Goal: Complete application form

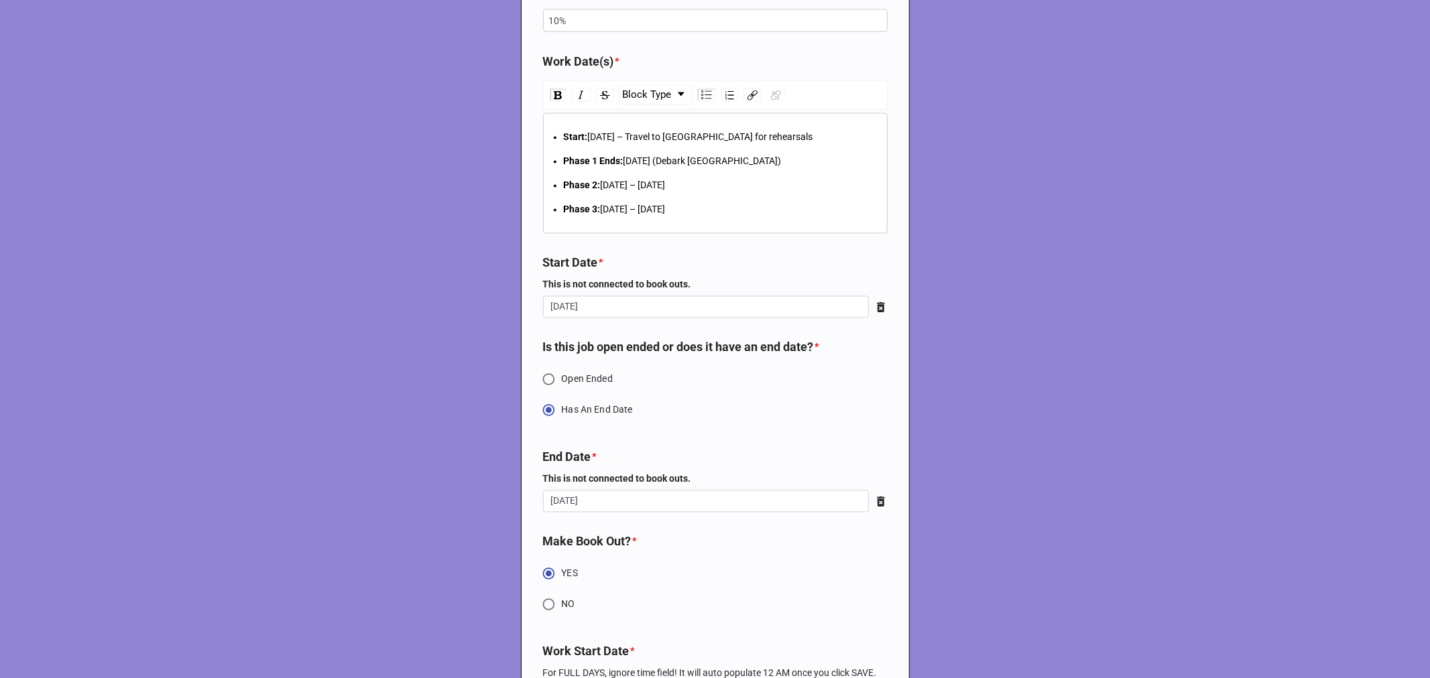
scroll to position [1936, 0]
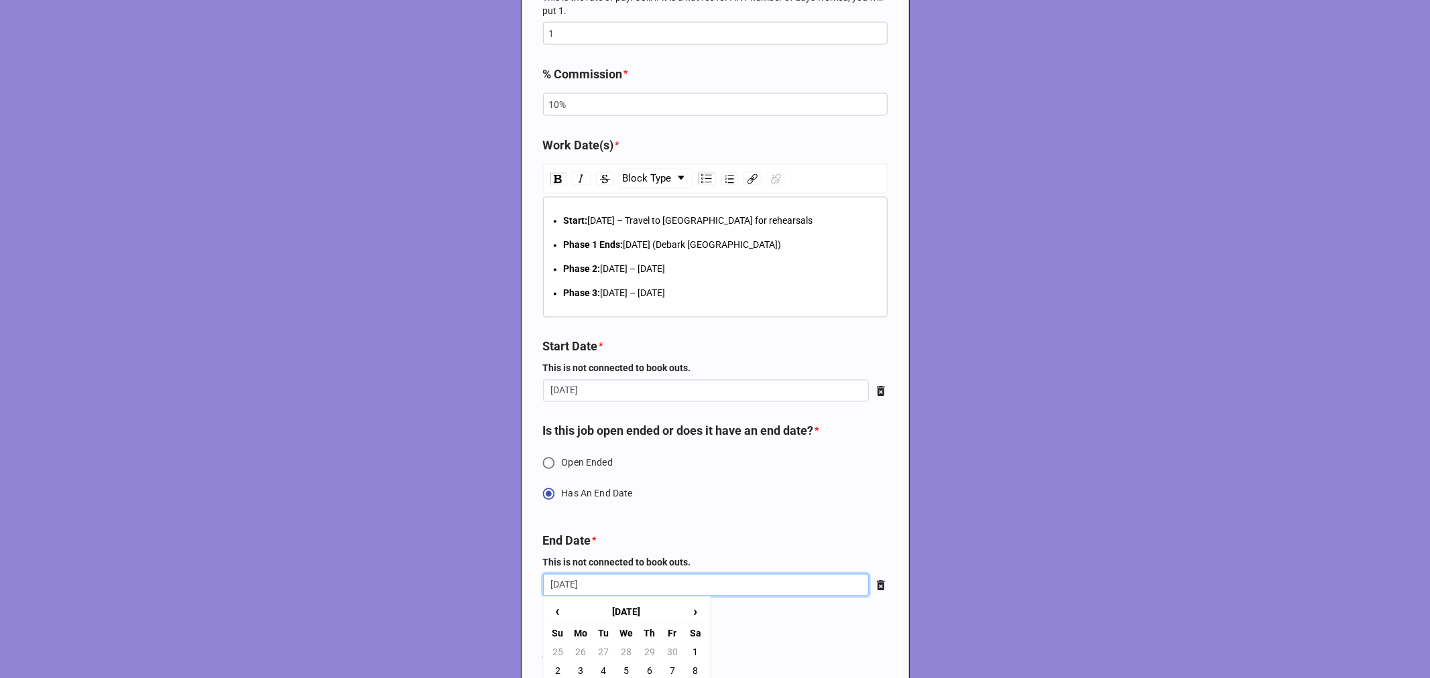
drag, startPoint x: 617, startPoint y: 584, endPoint x: 498, endPoint y: 584, distance: 118.6
type input "[DATE]"
drag, startPoint x: 691, startPoint y: 243, endPoint x: 621, endPoint y: 242, distance: 69.7
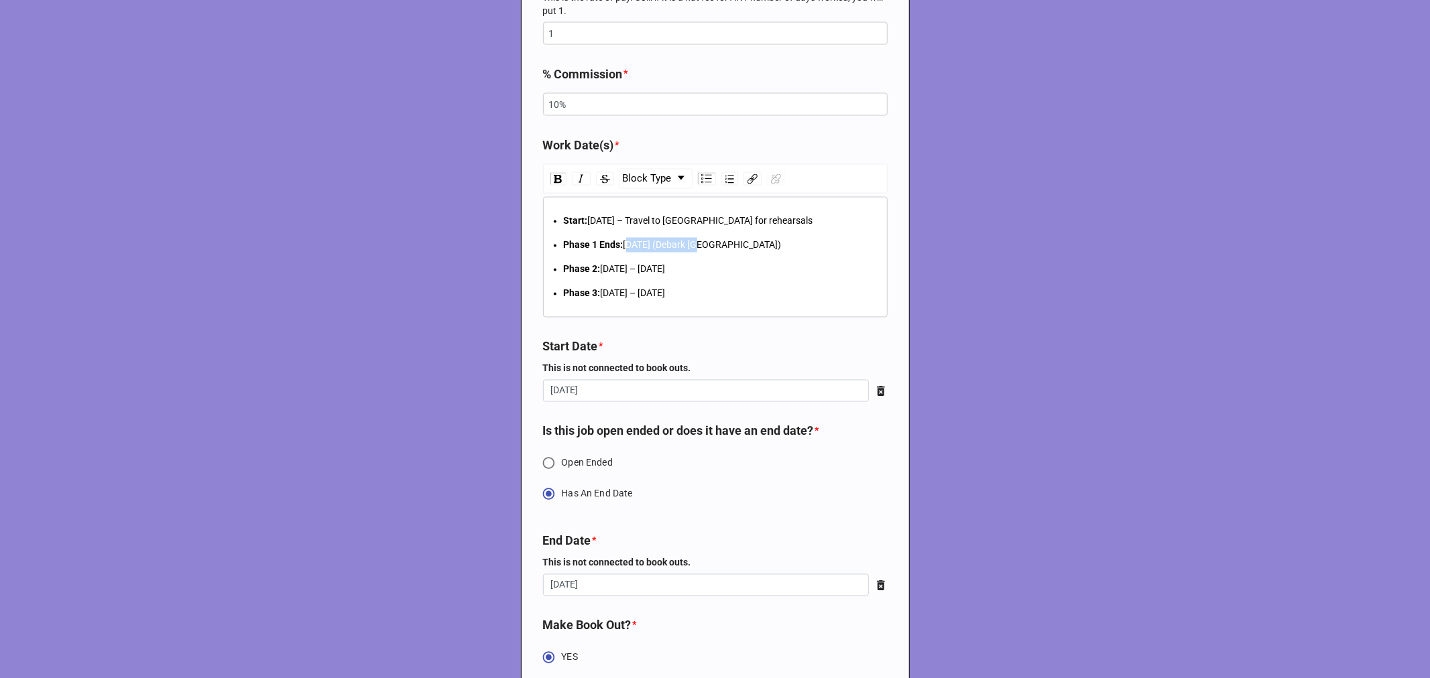
click at [623, 242] on span "[DATE] (Debark [GEOGRAPHIC_DATA])" at bounding box center [702, 245] width 158 height 11
click at [601, 269] on span "[DATE] – [DATE]" at bounding box center [633, 269] width 65 height 11
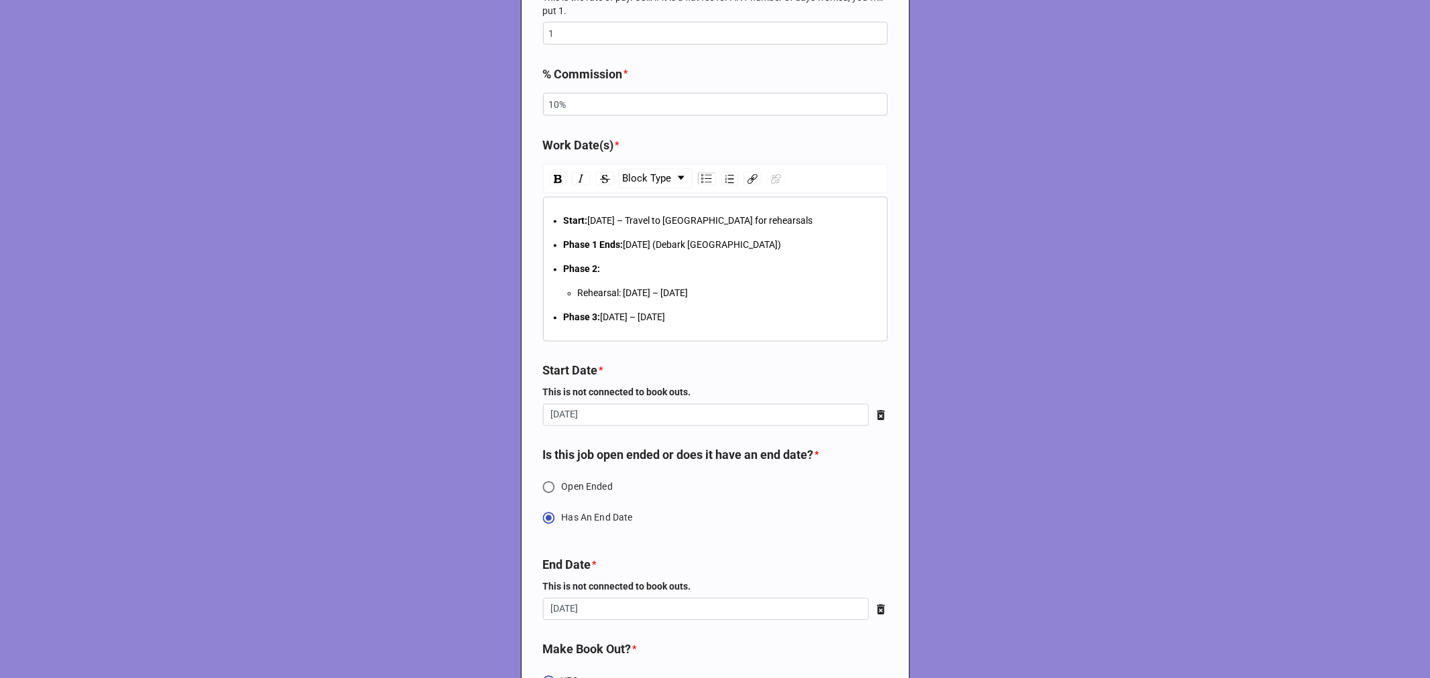
click at [773, 243] on div "Phase 1 Ends: [DATE] (Debark [GEOGRAPHIC_DATA])" at bounding box center [723, 245] width 318 height 15
click at [785, 225] on div "Start: [DATE] – Travel to [GEOGRAPHIC_DATA] for rehearsals" at bounding box center [723, 221] width 318 height 15
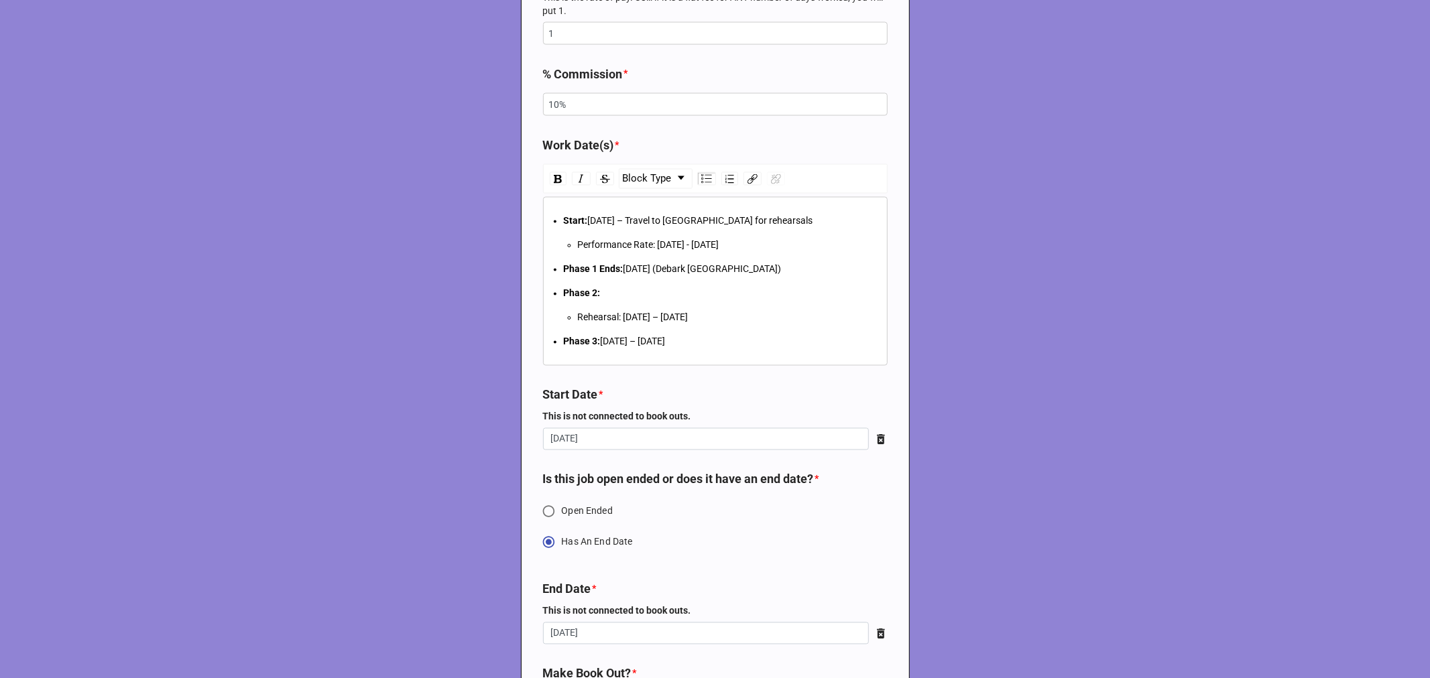
click at [626, 292] on div "Phase 2:" at bounding box center [723, 293] width 318 height 15
click at [604, 296] on div "Phase 2:" at bounding box center [723, 293] width 318 height 15
drag, startPoint x: 786, startPoint y: 315, endPoint x: 619, endPoint y: 318, distance: 167.6
click at [619, 318] on div "Rehearsal: [DATE] – [DATE]" at bounding box center [730, 317] width 304 height 15
click at [620, 294] on div "Phase 2:" at bounding box center [723, 293] width 318 height 15
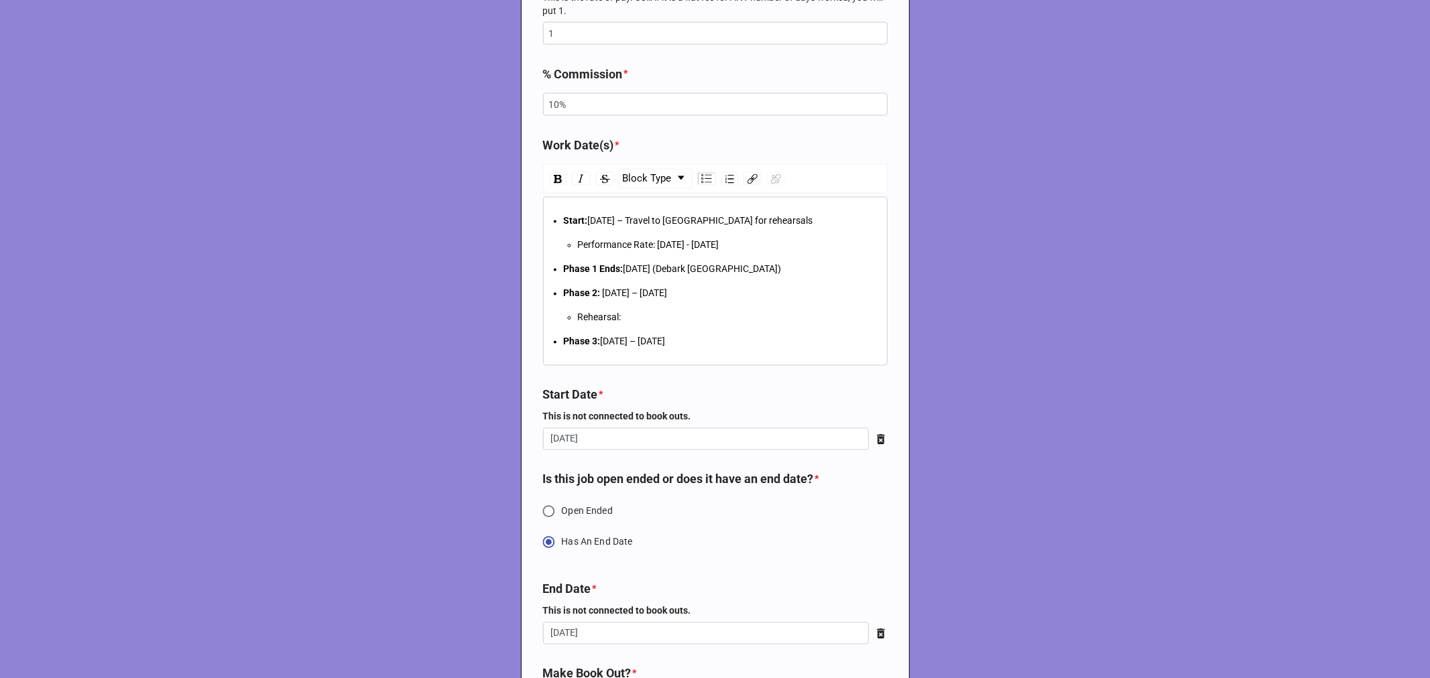
click at [772, 271] on div "Phase 1 Ends: [DATE] (Debark [GEOGRAPHIC_DATA])" at bounding box center [723, 269] width 318 height 15
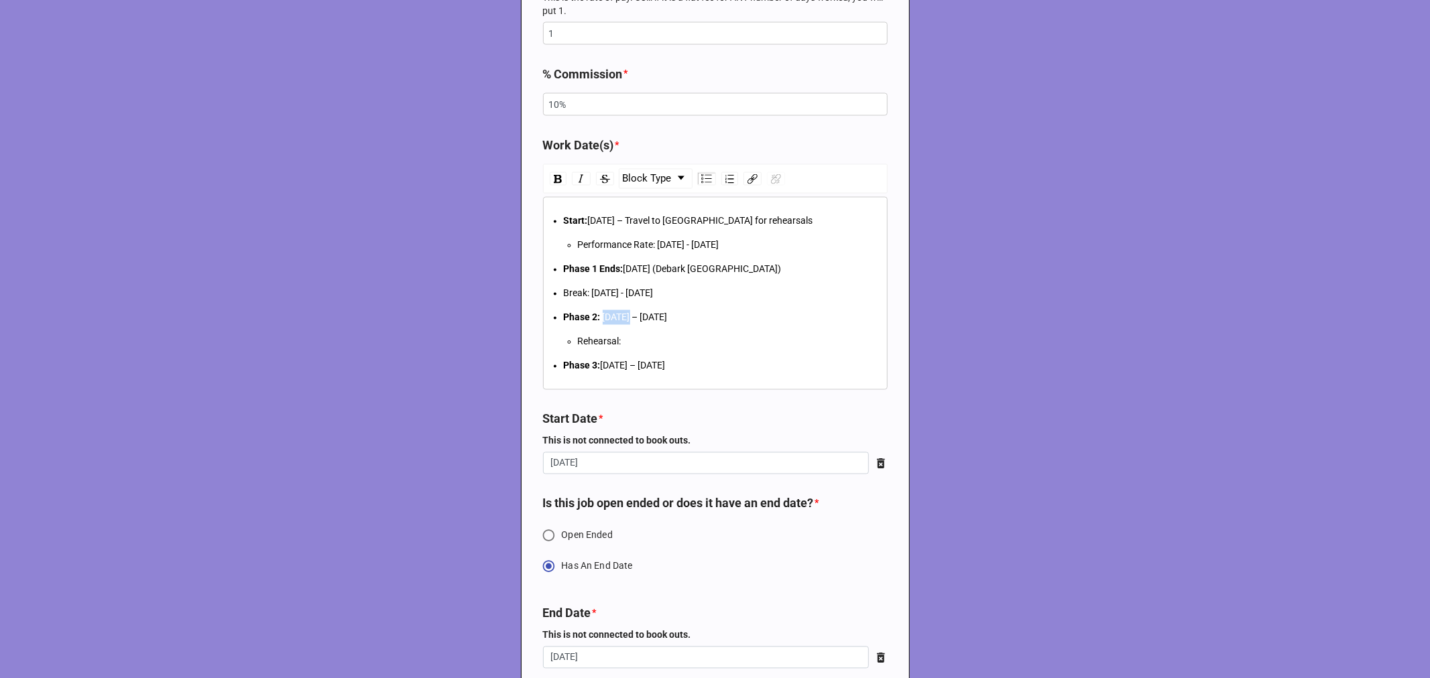
drag, startPoint x: 625, startPoint y: 315, endPoint x: 599, endPoint y: 316, distance: 25.5
click at [603, 316] on span "[DATE] – [DATE]" at bounding box center [635, 317] width 65 height 11
click at [628, 318] on span "[DATE]" at bounding box center [614, 317] width 27 height 11
click at [691, 318] on span ", 2026 – [DATE]" at bounding box center [659, 317] width 63 height 11
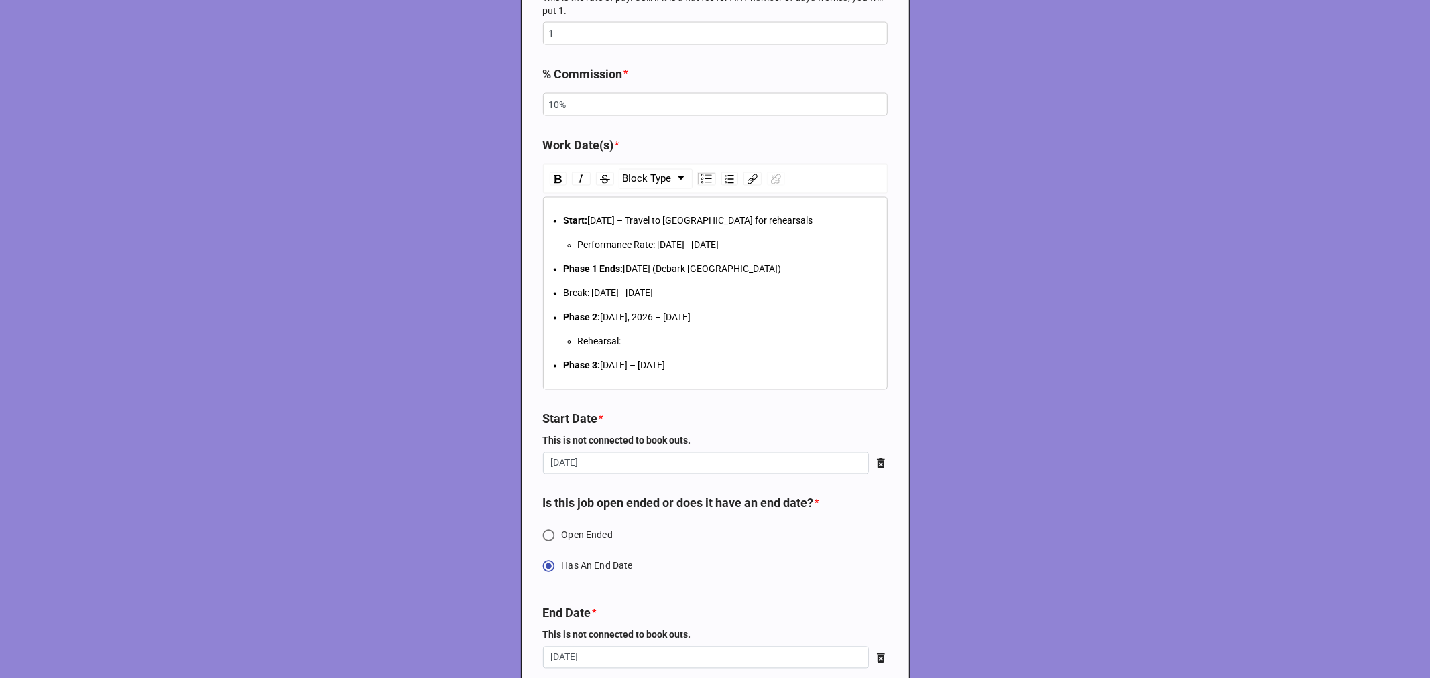
click at [691, 318] on span ", 2026 – [DATE]" at bounding box center [659, 317] width 63 height 11
click at [691, 315] on span ", 2026 – [DATE]" at bounding box center [659, 317] width 63 height 11
drag, startPoint x: 678, startPoint y: 317, endPoint x: 798, endPoint y: 312, distance: 120.1
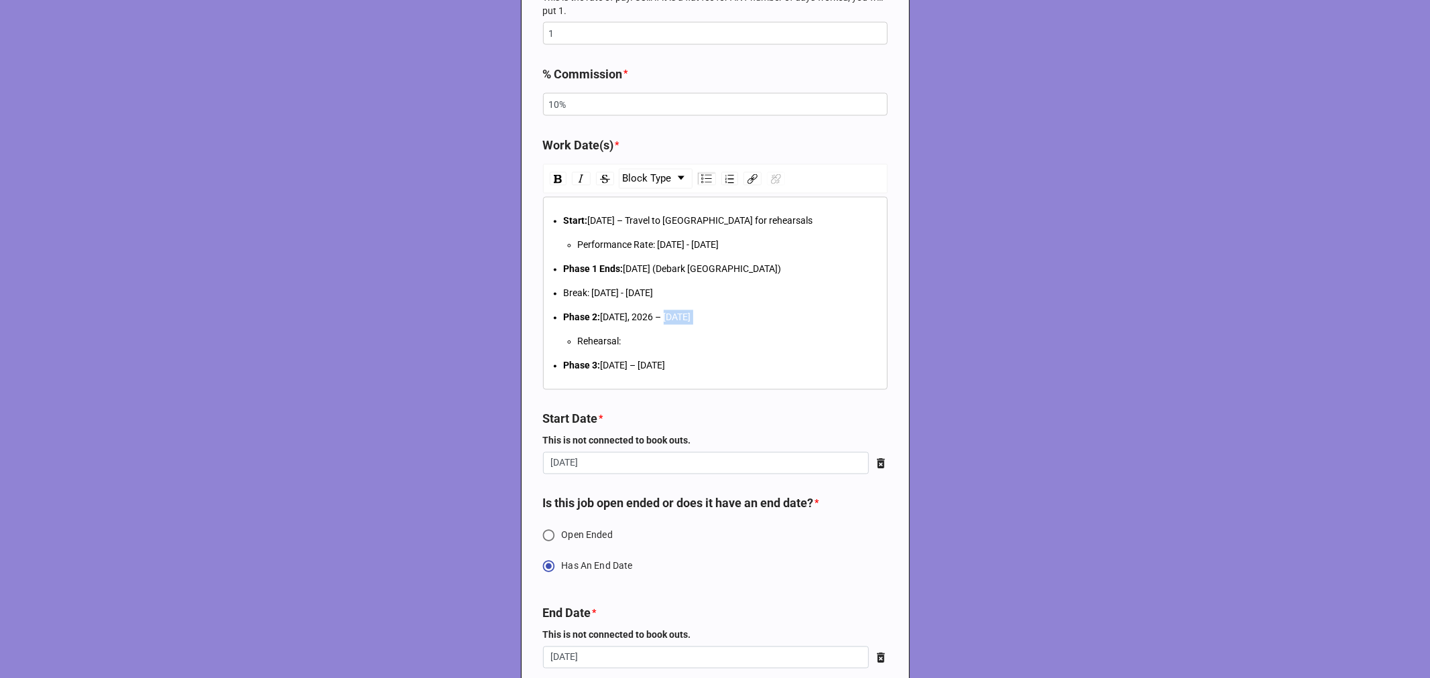
click at [796, 318] on div "Phase 2: [DATE] – [DATE]" at bounding box center [723, 317] width 318 height 15
click at [628, 317] on span "[DATE]" at bounding box center [614, 317] width 27 height 11
drag, startPoint x: 637, startPoint y: 317, endPoint x: 890, endPoint y: 170, distance: 292.8
click at [640, 315] on div "Phase 2: [DATE] – [DATE]" at bounding box center [723, 317] width 318 height 15
click at [713, 342] on div "Rehearsal: [DATE]" at bounding box center [730, 341] width 304 height 15
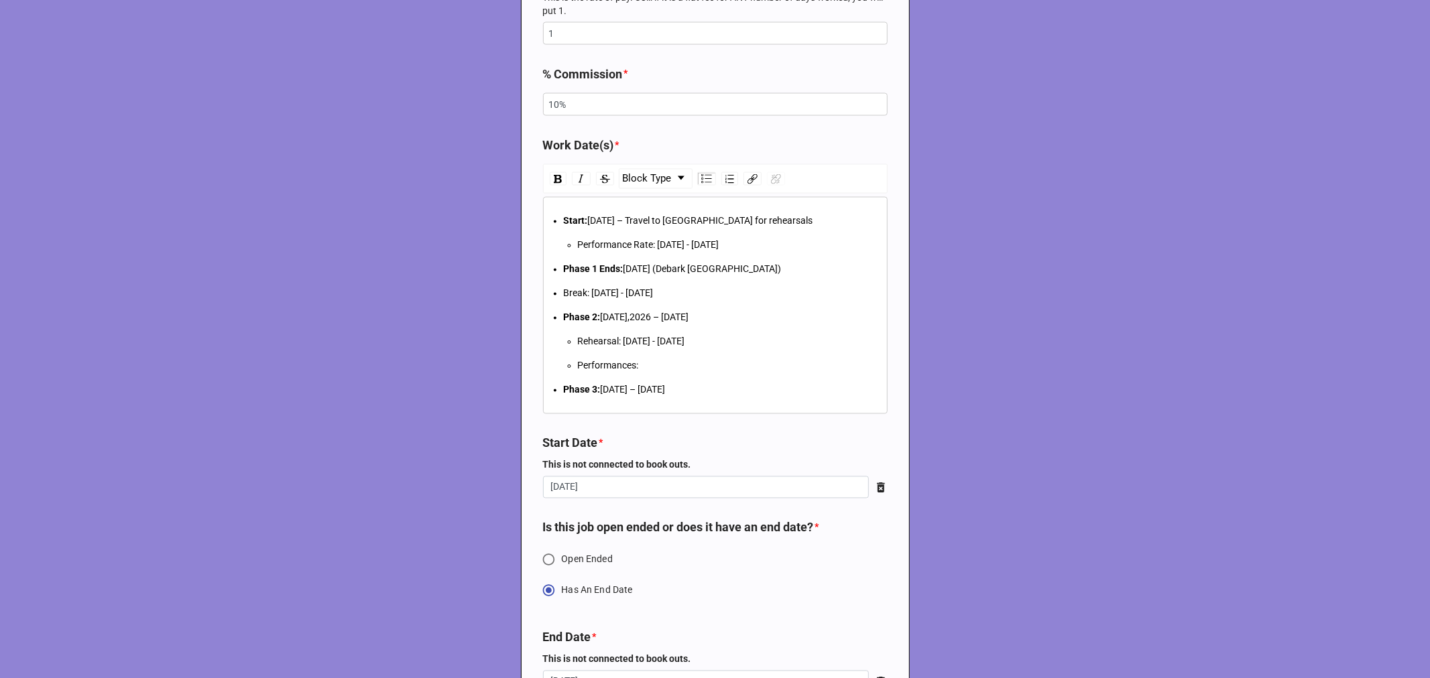
click at [823, 335] on div "Rehearsal: [DATE] - [DATE]" at bounding box center [730, 341] width 304 height 15
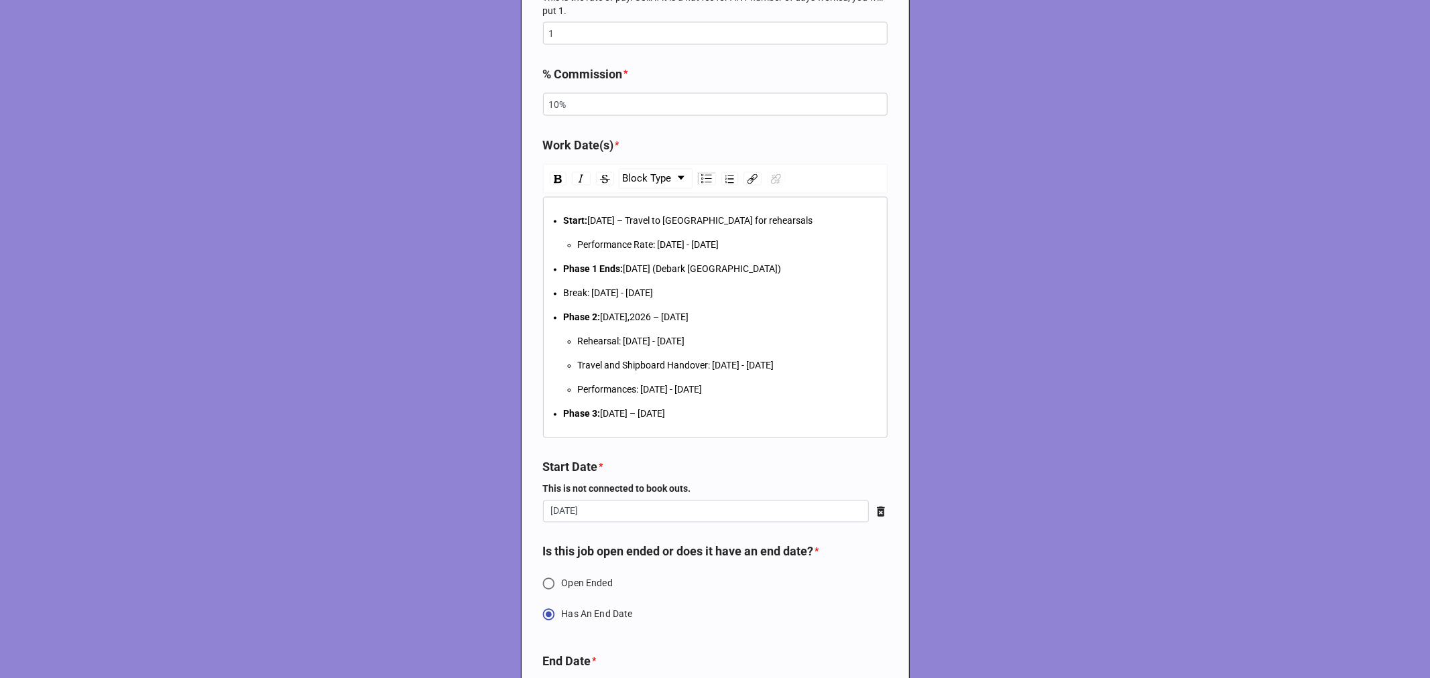
drag, startPoint x: 617, startPoint y: 340, endPoint x: 872, endPoint y: 226, distance: 279.3
click at [619, 340] on span "Rehearsal: [DATE] - [DATE]" at bounding box center [631, 341] width 107 height 11
drag, startPoint x: 859, startPoint y: 338, endPoint x: 694, endPoint y: 339, distance: 164.9
click at [694, 339] on div "Rehearsal: [DATE] - [DATE] [DATE] - [DATE]" at bounding box center [730, 341] width 304 height 15
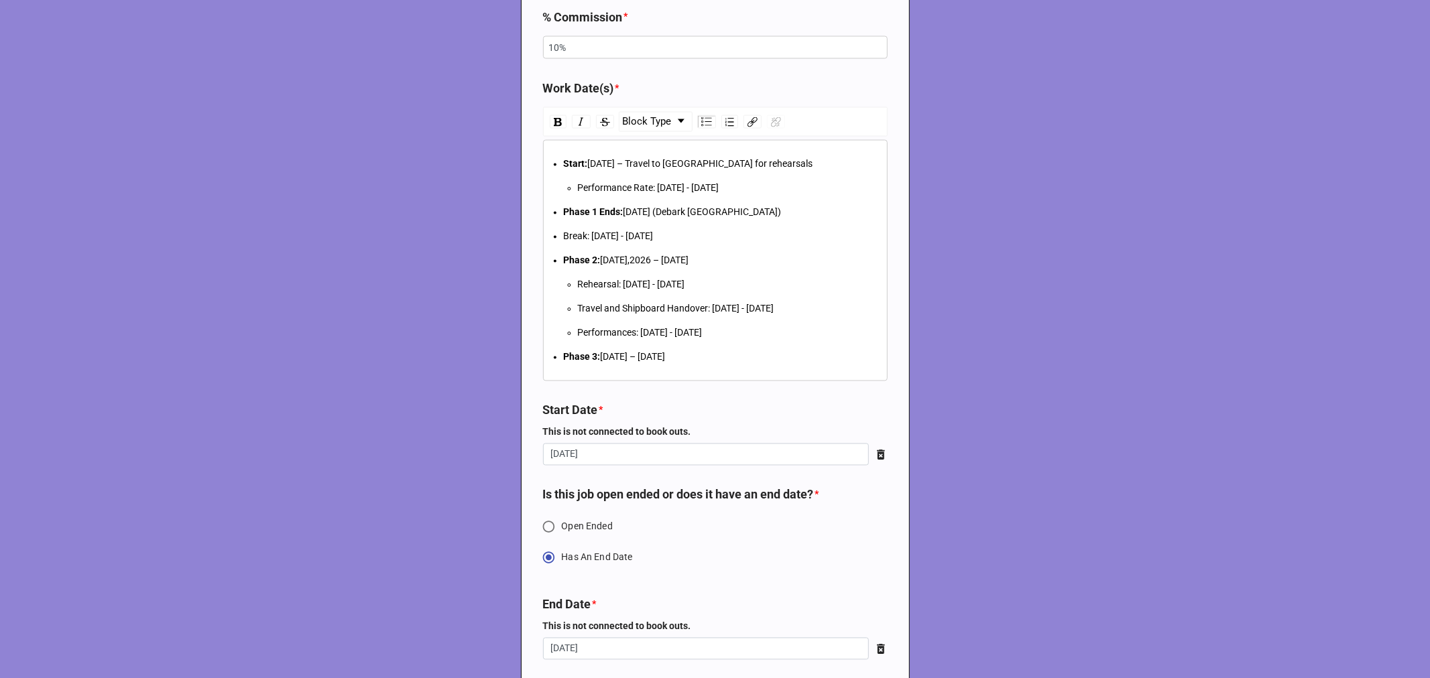
scroll to position [2085, 0]
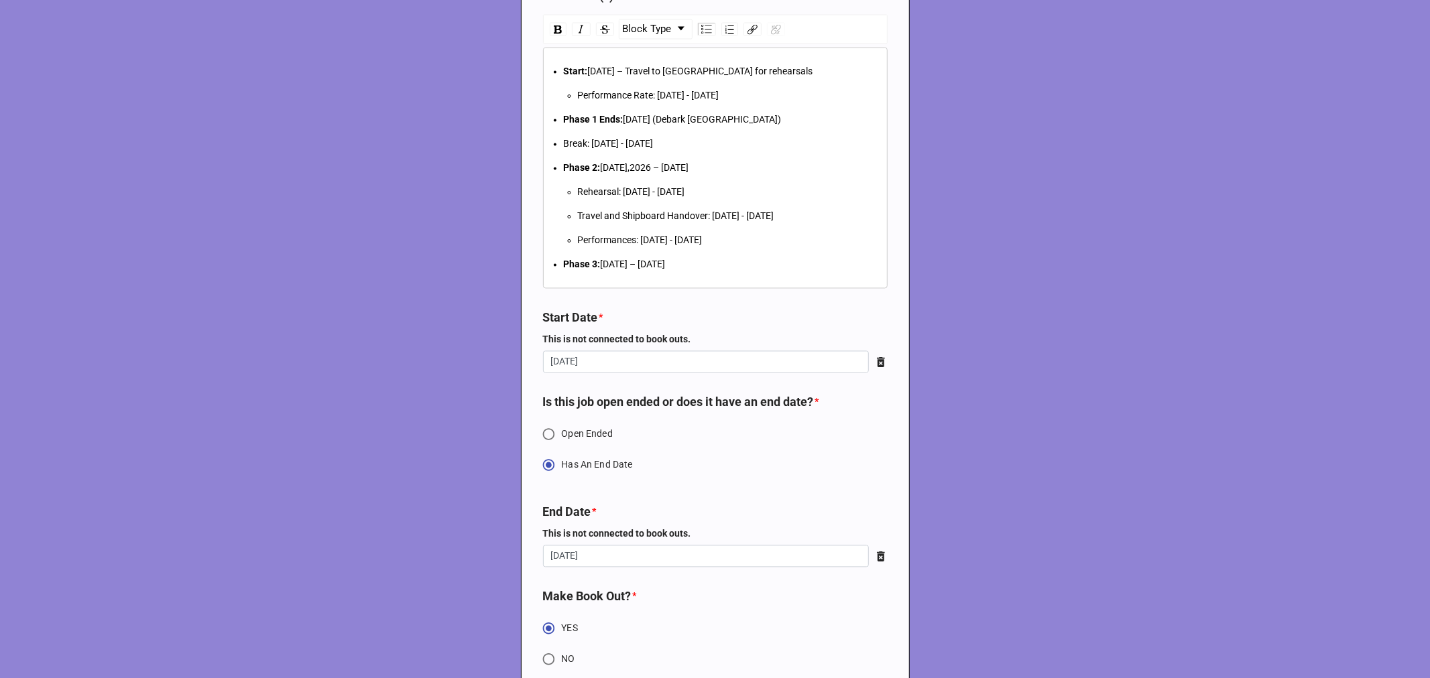
click at [718, 237] on div "Performances: [DATE] - [DATE]" at bounding box center [730, 240] width 304 height 15
click at [593, 189] on span "Rehearsal: [DATE] - [DATE]" at bounding box center [631, 192] width 107 height 11
click at [575, 144] on span "Break: [DATE] - [DATE]" at bounding box center [609, 144] width 90 height 11
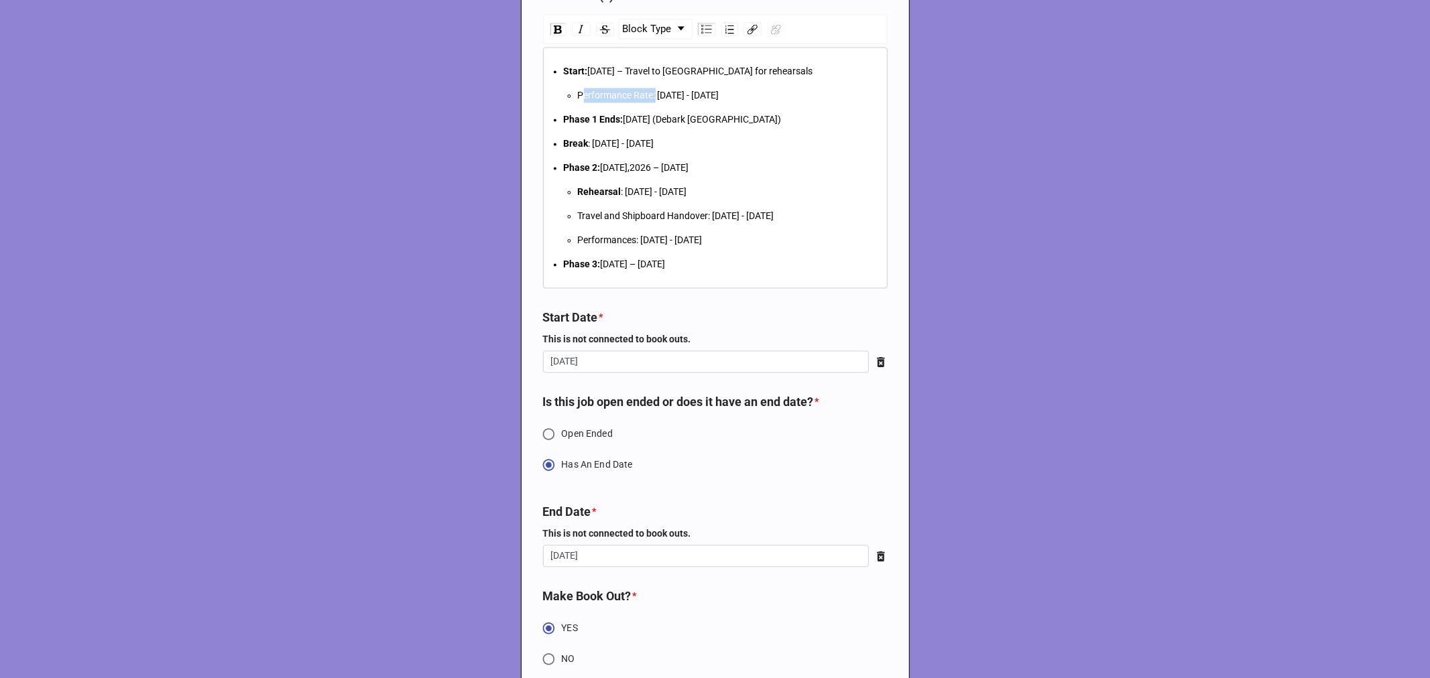
drag, startPoint x: 650, startPoint y: 92, endPoint x: 577, endPoint y: 95, distance: 73.1
click at [578, 95] on span "Performance Rate: [DATE] - [DATE]" at bounding box center [648, 95] width 141 height 11
drag, startPoint x: 706, startPoint y: 218, endPoint x: 575, endPoint y: 210, distance: 131.6
click at [578, 211] on span "Travel and Shipboard Handover: [DATE] - [DATE]" at bounding box center [676, 216] width 196 height 11
click at [592, 243] on span "Performances: [DATE] - [DATE]" at bounding box center [640, 240] width 125 height 11
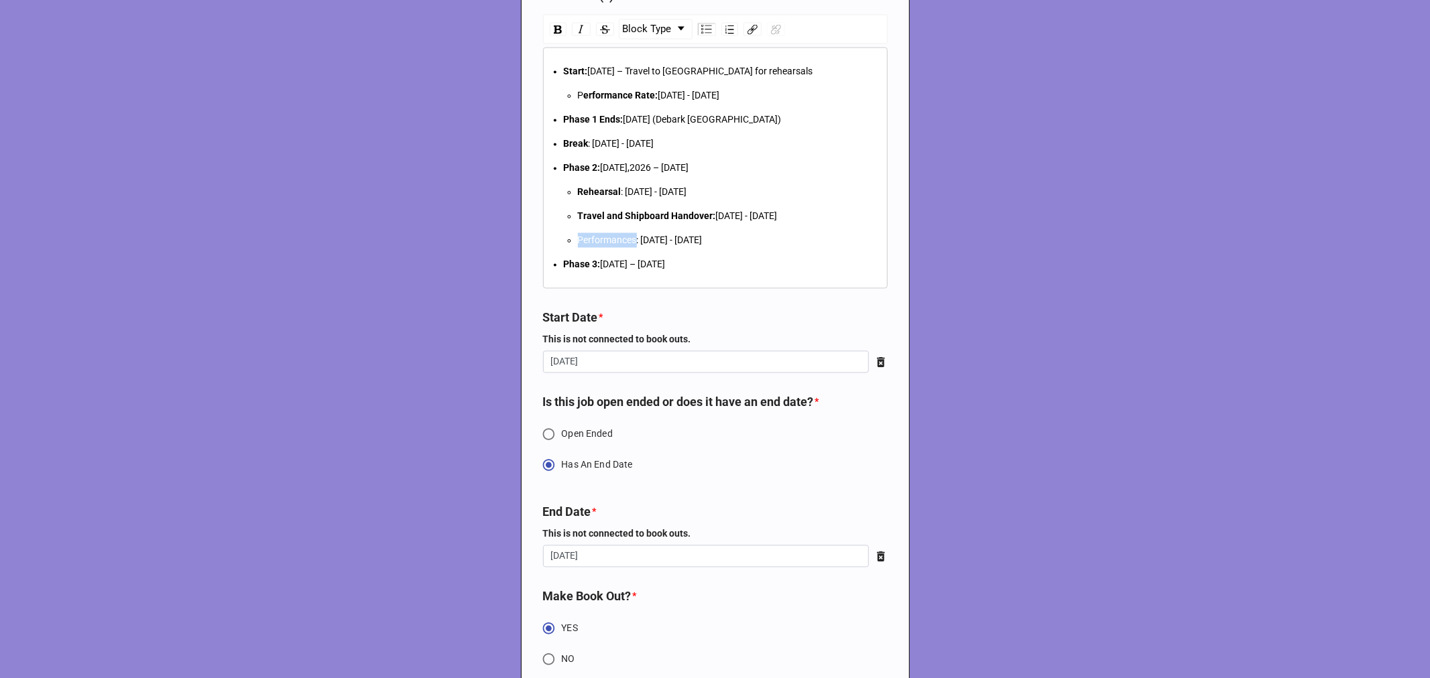
click at [592, 243] on span "Performances: [DATE] - [DATE]" at bounding box center [640, 240] width 125 height 11
drag, startPoint x: 655, startPoint y: 96, endPoint x: 570, endPoint y: 89, distance: 84.7
click at [570, 89] on ul "Start: [DATE] – Travel to [GEOGRAPHIC_DATA] for rehearsals P erformance Rate: […" at bounding box center [716, 168] width 332 height 208
click at [687, 130] on ul "Start: [DATE] – Travel to [GEOGRAPHIC_DATA] for rehearsals Performance Rate: [D…" at bounding box center [716, 168] width 332 height 208
drag, startPoint x: 560, startPoint y: 141, endPoint x: 752, endPoint y: 244, distance: 218.0
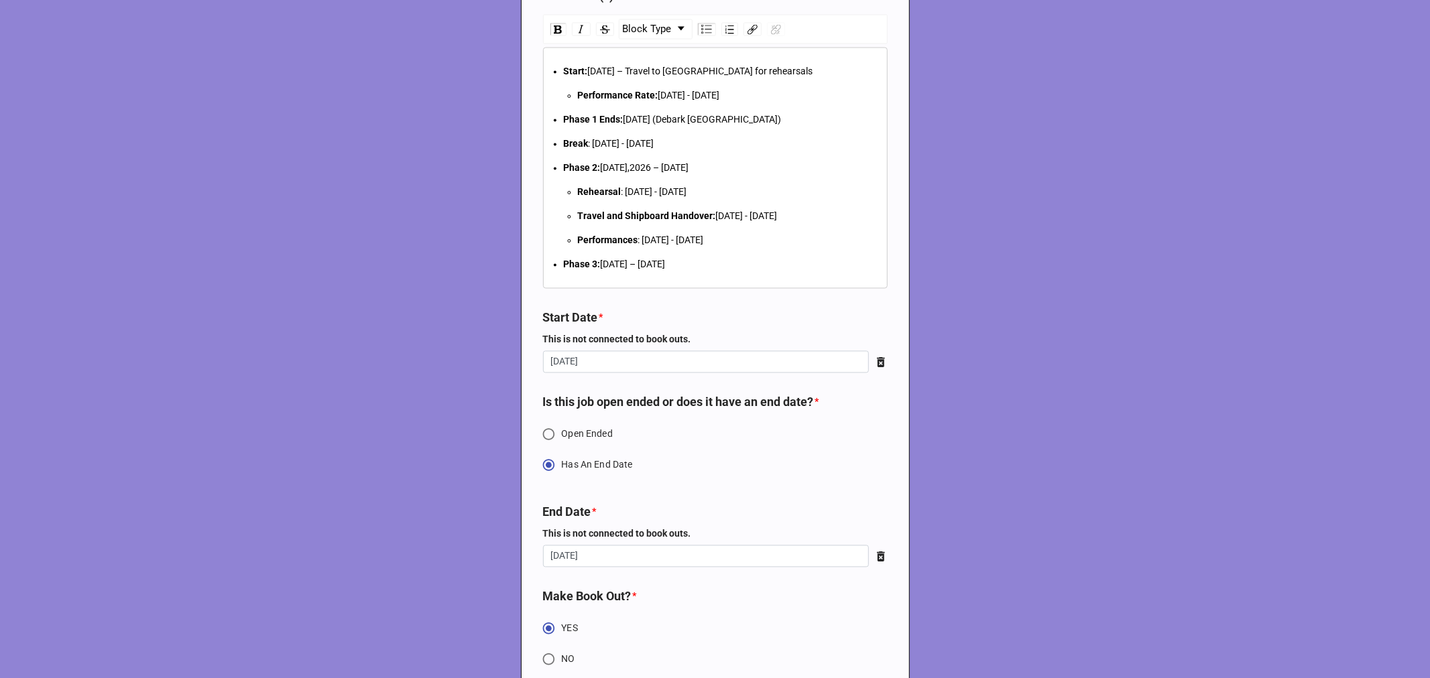
click at [752, 244] on ul "Start: [DATE] – Travel to [GEOGRAPHIC_DATA] for rehearsals Performance Rate: [D…" at bounding box center [716, 168] width 332 height 208
copy ul "Break : [DATE] - [DATE] Phase 2: [DATE] – [DATE] Rehearsal : [DATE] - [DATE] Tr…"
drag, startPoint x: 740, startPoint y: 270, endPoint x: 545, endPoint y: 268, distance: 195.0
click at [549, 269] on div "Start: [DATE] – Travel to [GEOGRAPHIC_DATA] for rehearsals Performance Rate: [D…" at bounding box center [715, 168] width 332 height 208
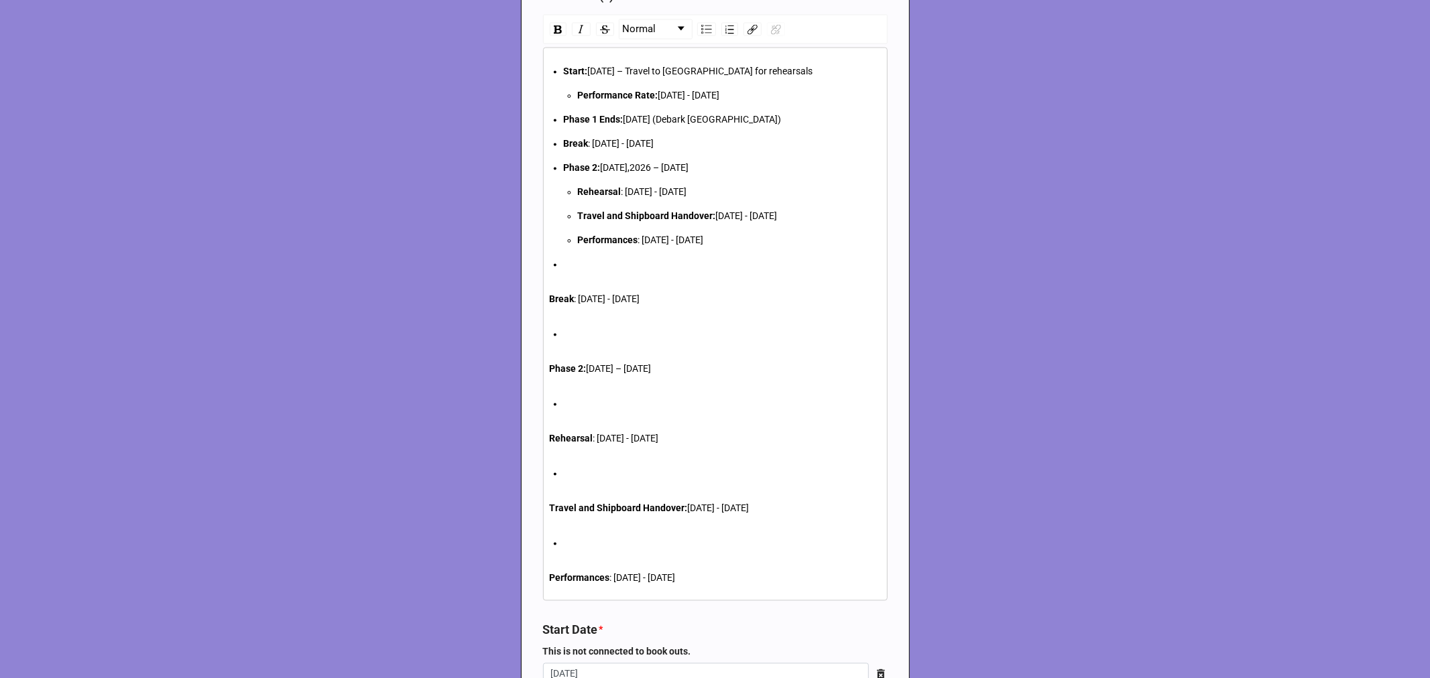
click at [578, 263] on div "rdw-editor" at bounding box center [723, 264] width 318 height 15
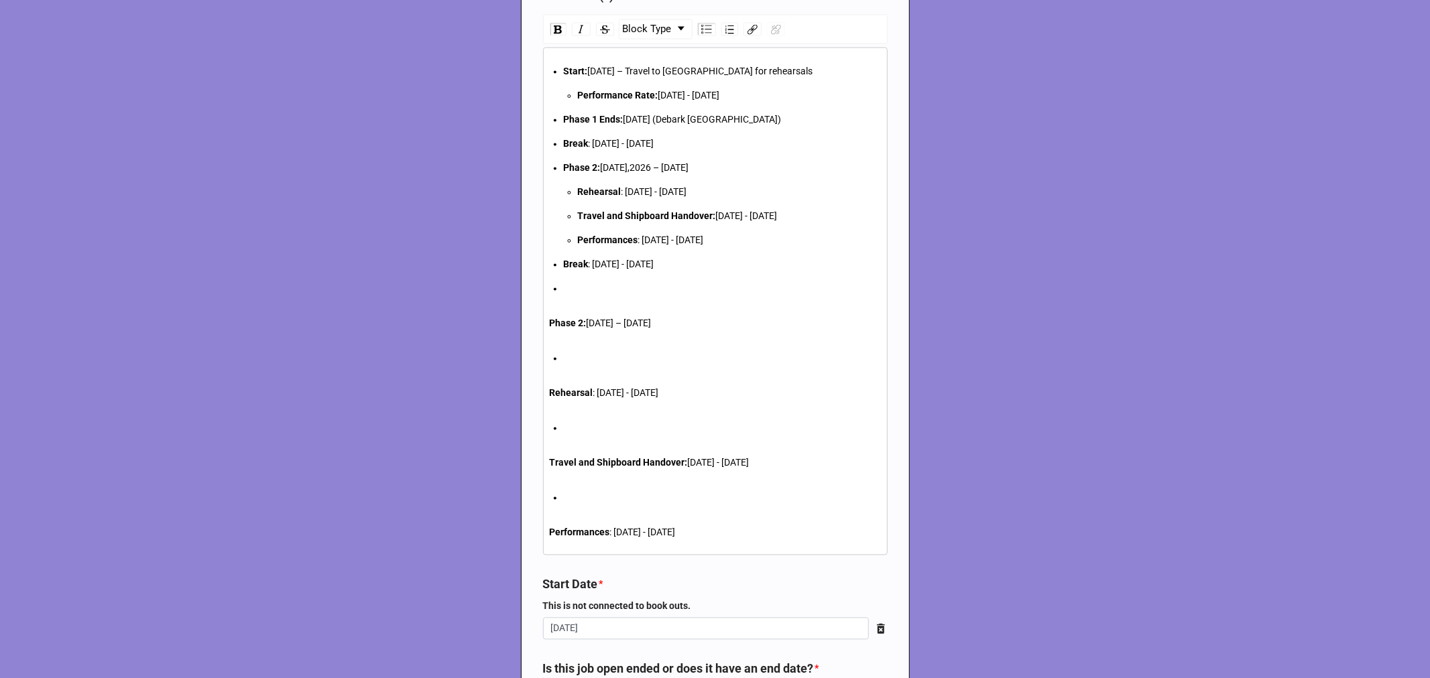
drag, startPoint x: 627, startPoint y: 268, endPoint x: 588, endPoint y: 265, distance: 39.0
click at [588, 265] on div "Break : [DATE] - [DATE]" at bounding box center [723, 264] width 318 height 15
drag, startPoint x: 641, startPoint y: 265, endPoint x: 731, endPoint y: 206, distance: 107.1
click at [645, 260] on span ": [DATE] - [DATE]" at bounding box center [621, 264] width 66 height 11
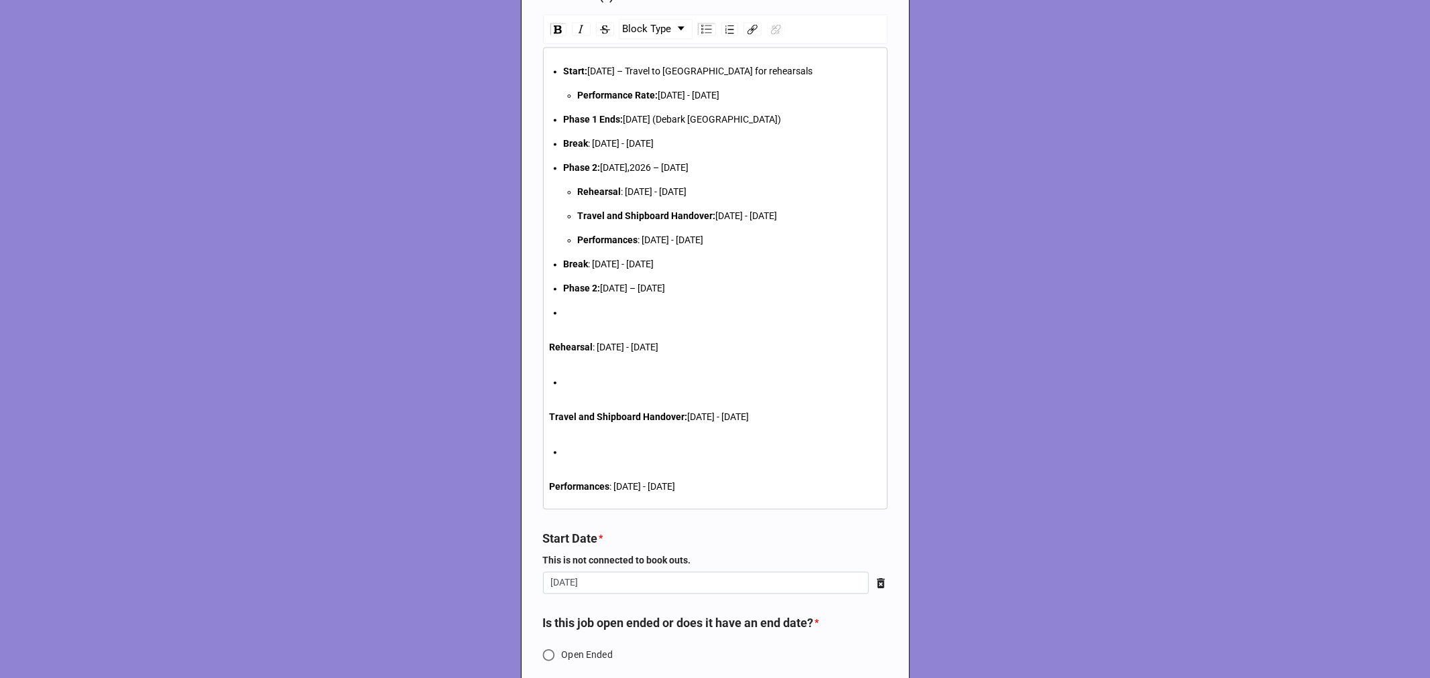
click at [593, 286] on span "Phase 2:" at bounding box center [582, 289] width 37 height 11
click at [611, 288] on span "[DATE] – [DATE]" at bounding box center [633, 289] width 65 height 11
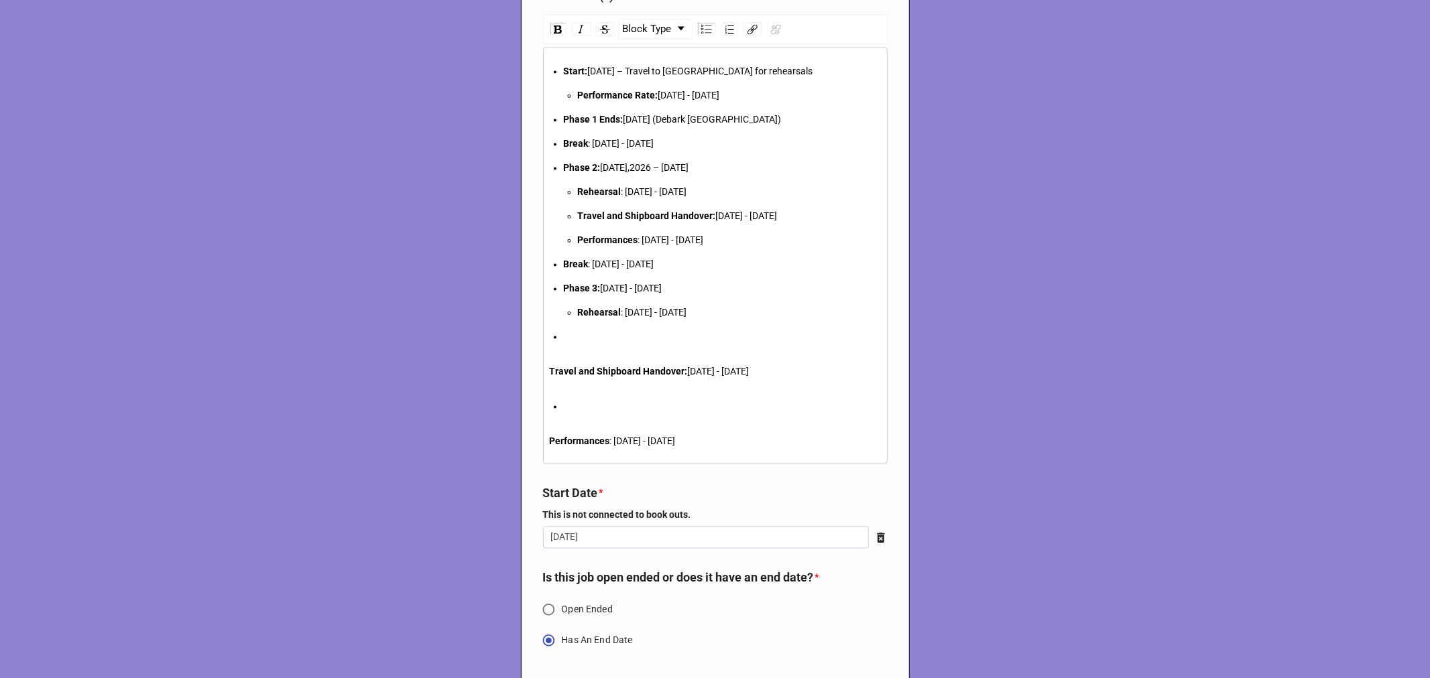
drag, startPoint x: 621, startPoint y: 312, endPoint x: 762, endPoint y: 316, distance: 140.8
click at [762, 316] on div "Rehearsal : [DATE] - [DATE]" at bounding box center [730, 313] width 304 height 15
click at [613, 327] on ul "Start: [DATE] – Travel to [GEOGRAPHIC_DATA] for rehearsals Performance Rate: [D…" at bounding box center [716, 204] width 332 height 280
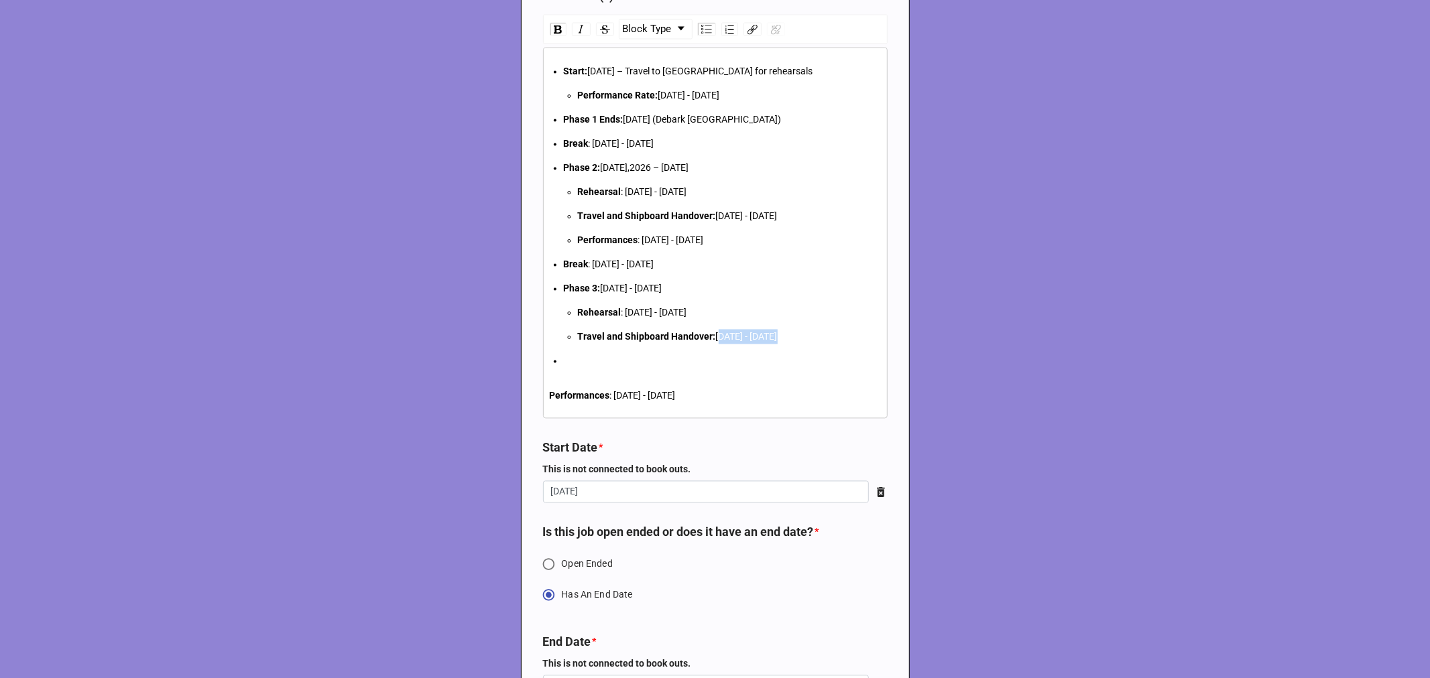
drag, startPoint x: 832, startPoint y: 346, endPoint x: 719, endPoint y: 336, distance: 113.7
click at [719, 336] on ul "Start: [DATE] – Travel to [GEOGRAPHIC_DATA] for rehearsals Performance Rate: [D…" at bounding box center [716, 216] width 332 height 304
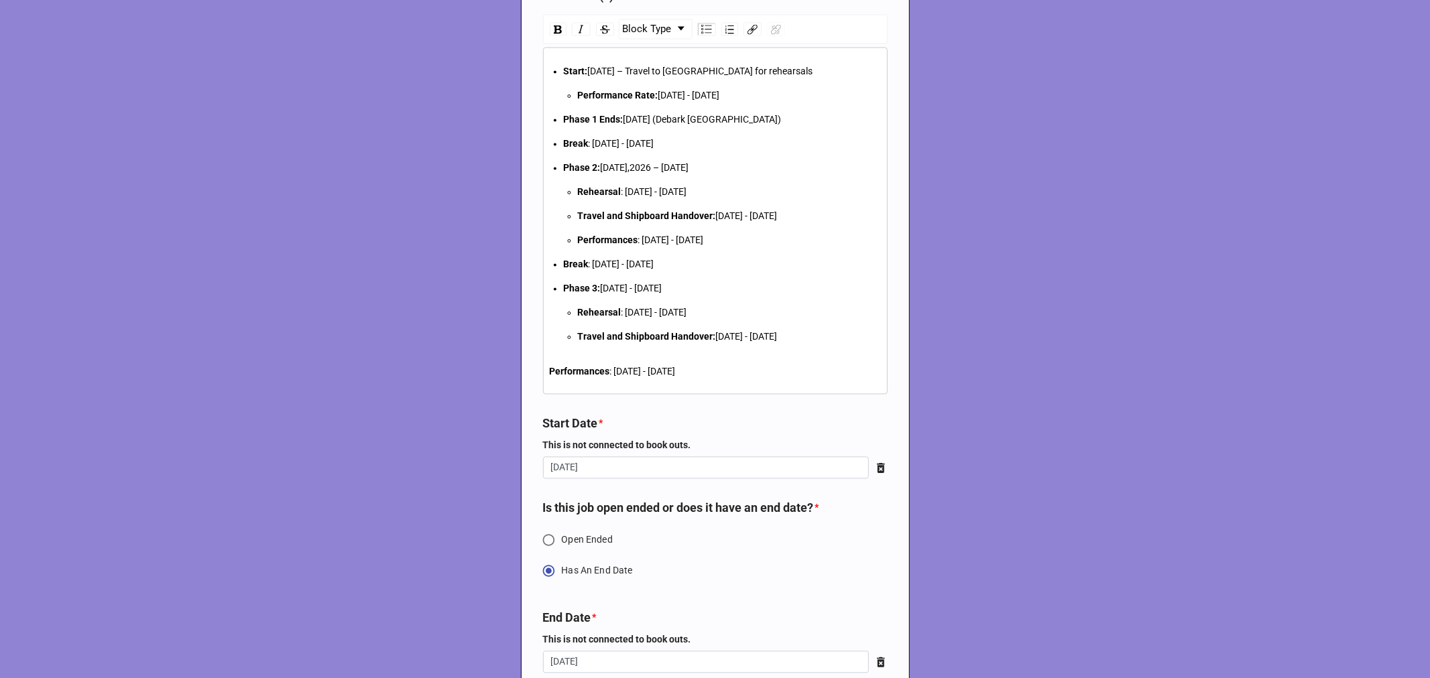
click at [543, 373] on div "Start: [DATE] – Travel to [GEOGRAPHIC_DATA] for rehearsals Performance Rate: [D…" at bounding box center [715, 221] width 344 height 347
click at [550, 375] on span "Performances" at bounding box center [580, 372] width 60 height 11
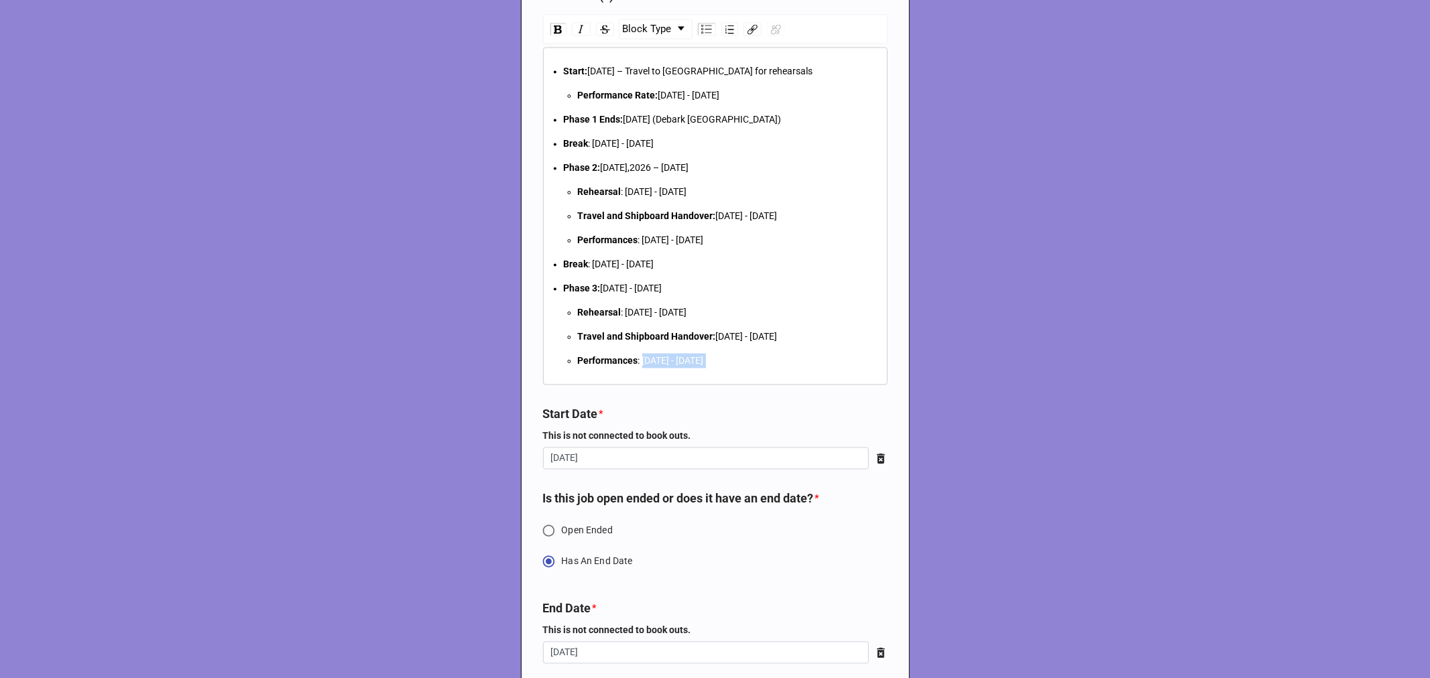
drag, startPoint x: 727, startPoint y: 359, endPoint x: 641, endPoint y: 356, distance: 85.9
click at [641, 356] on div "Performances : [DATE] - [DATE]" at bounding box center [730, 361] width 304 height 15
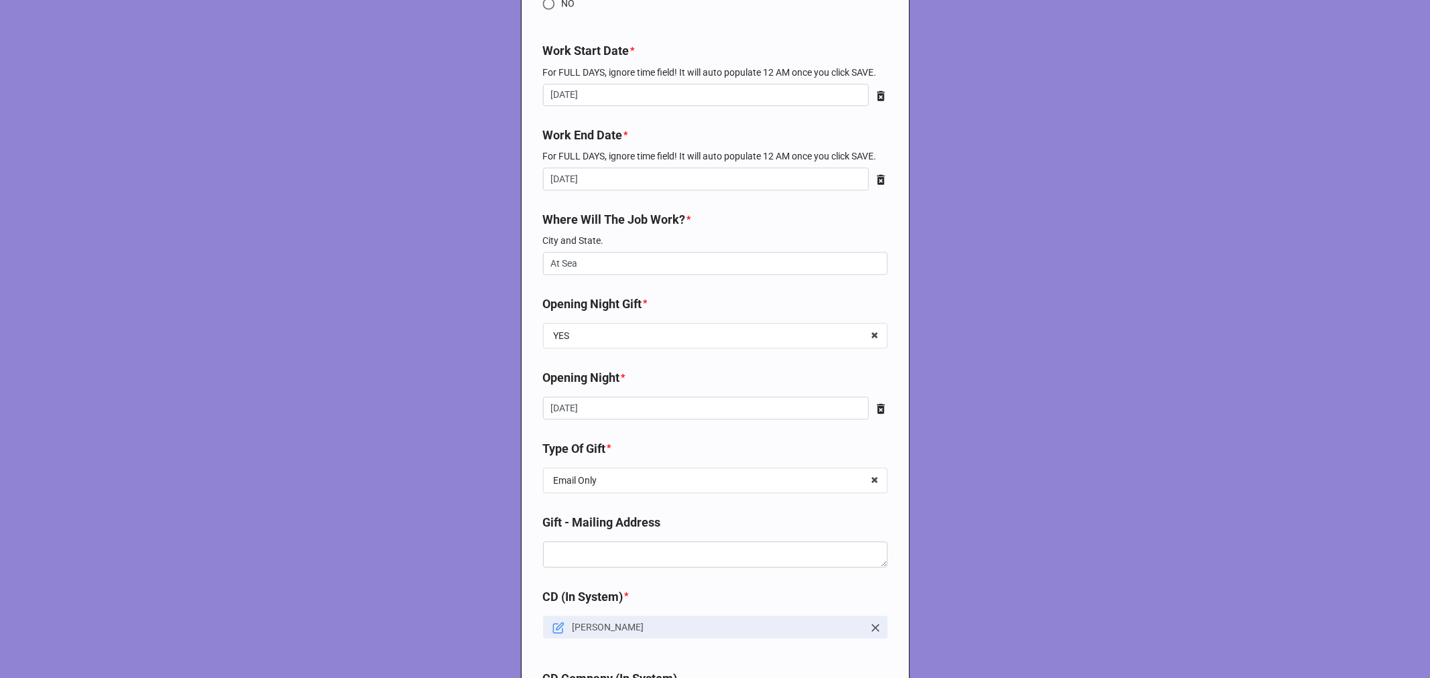
scroll to position [2755, 0]
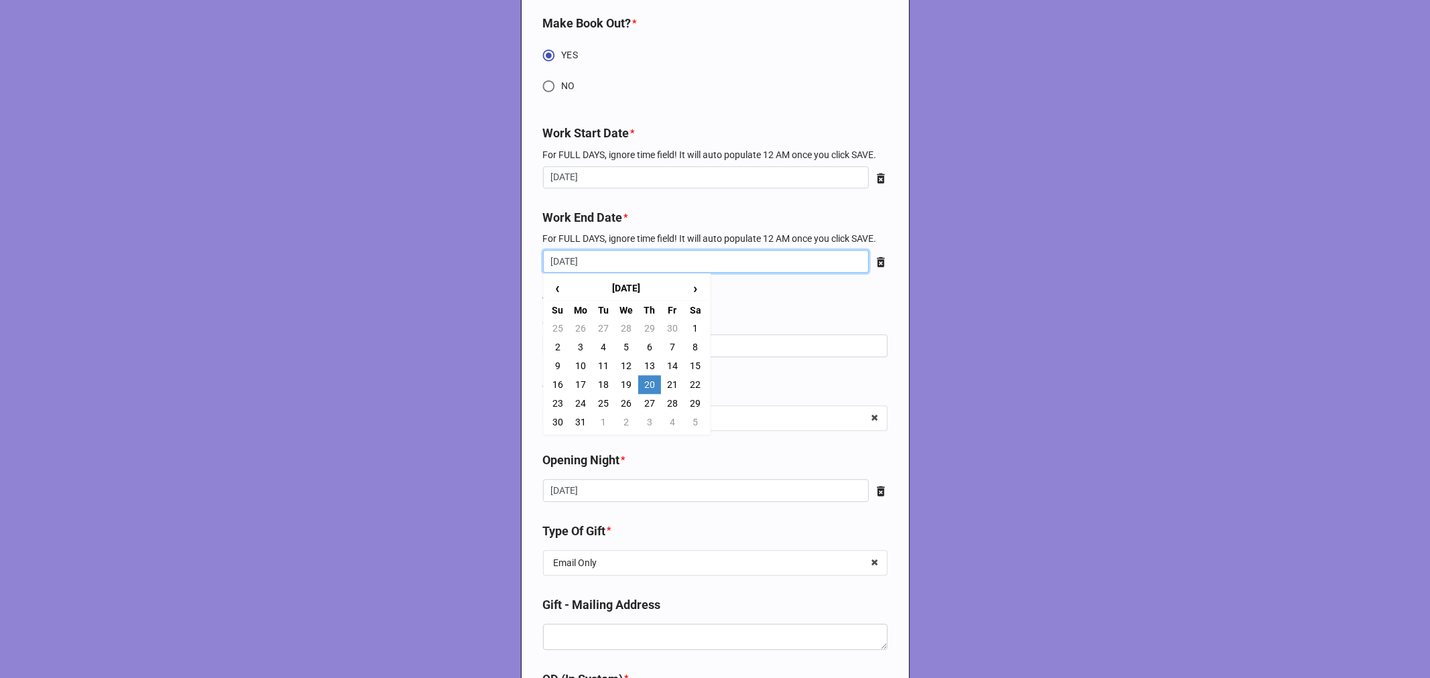
drag, startPoint x: 619, startPoint y: 262, endPoint x: 343, endPoint y: 243, distance: 276.1
type input "[DATE]"
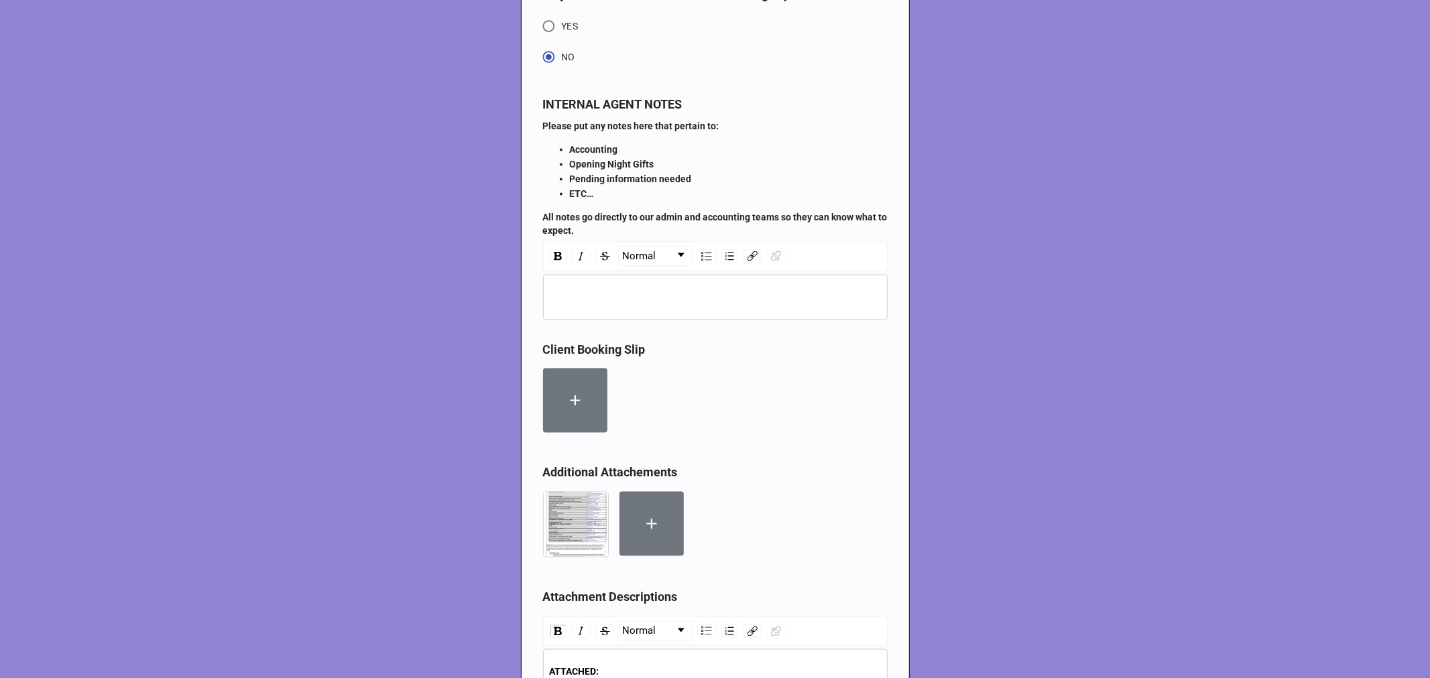
scroll to position [6181, 0]
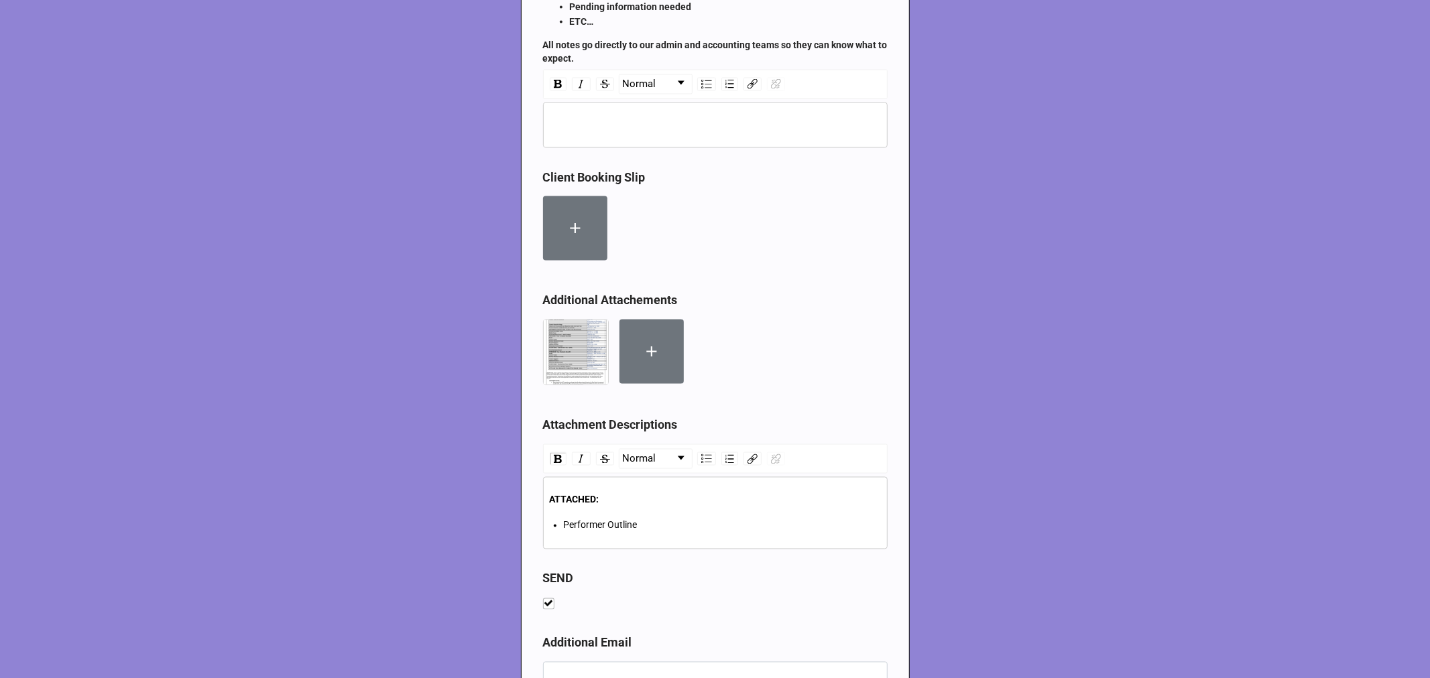
click at [645, 353] on icon at bounding box center [651, 351] width 17 height 17
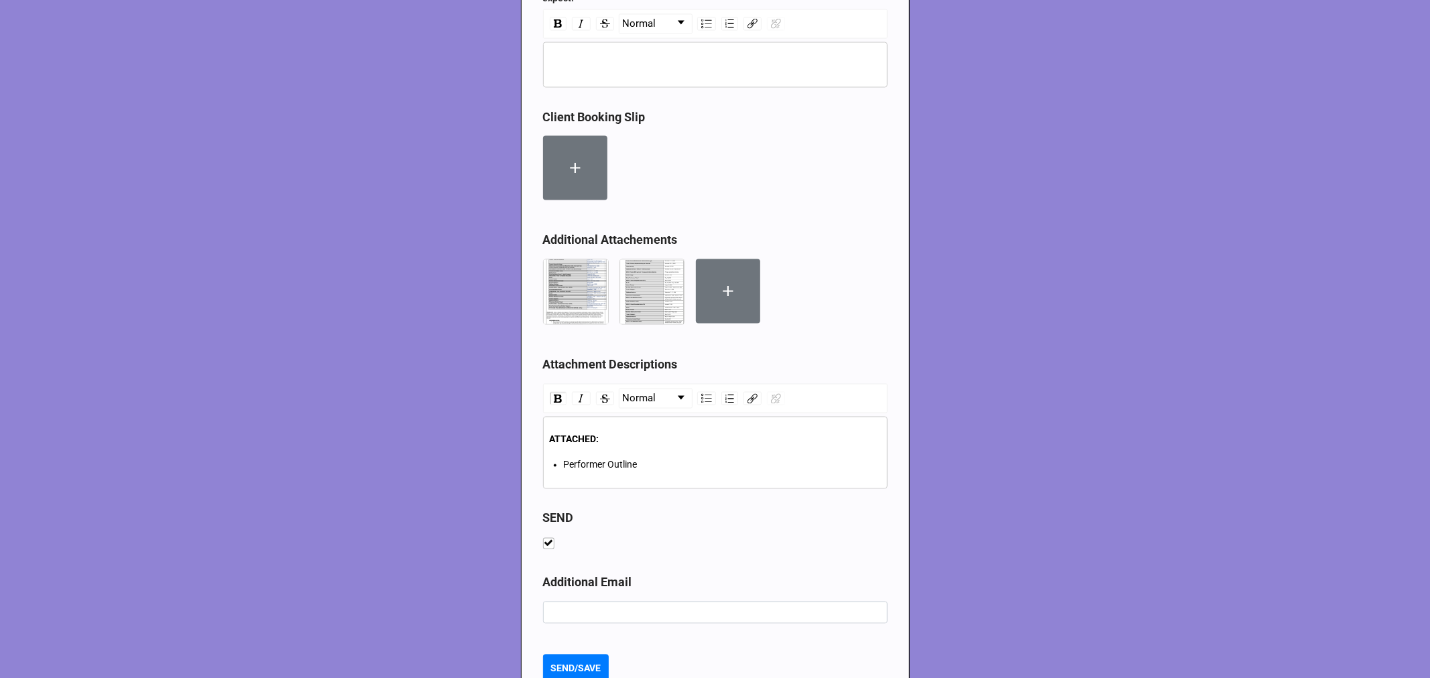
scroll to position [6287, 0]
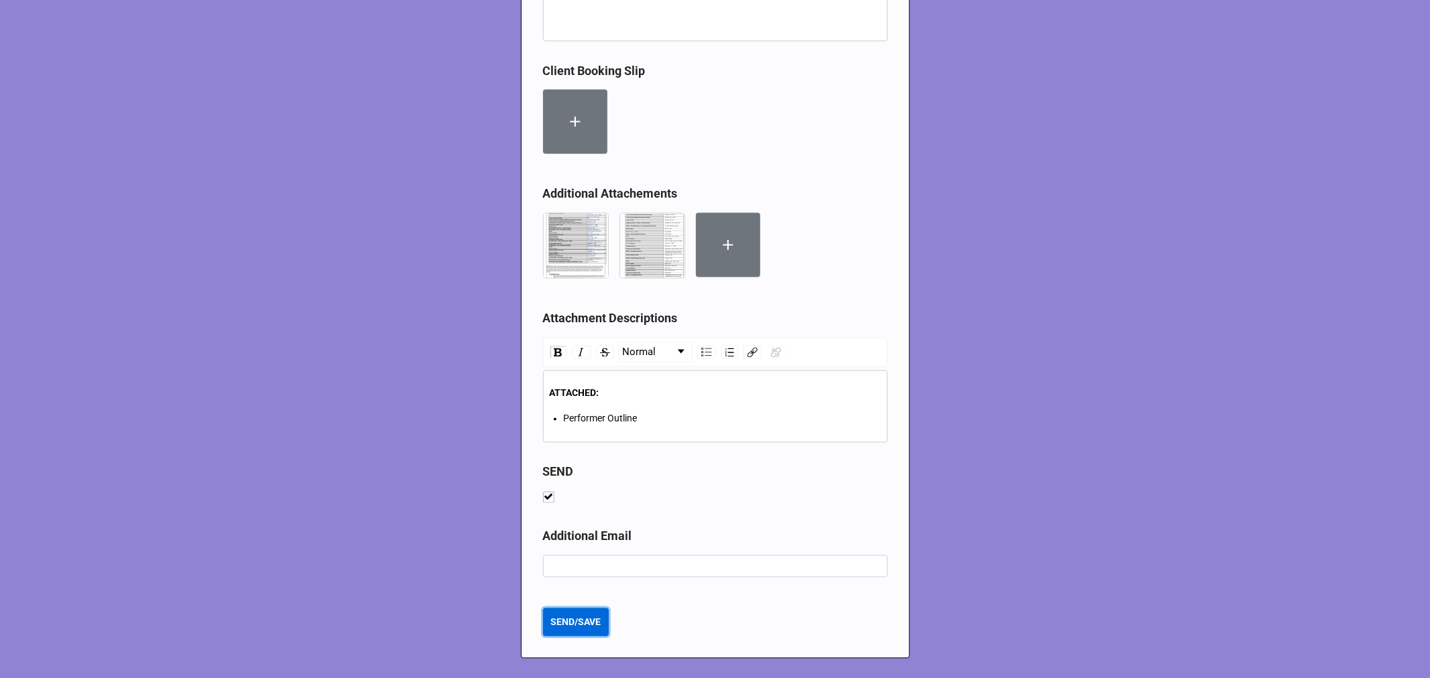
click at [562, 626] on b "SEND/SAVE" at bounding box center [575, 623] width 50 height 14
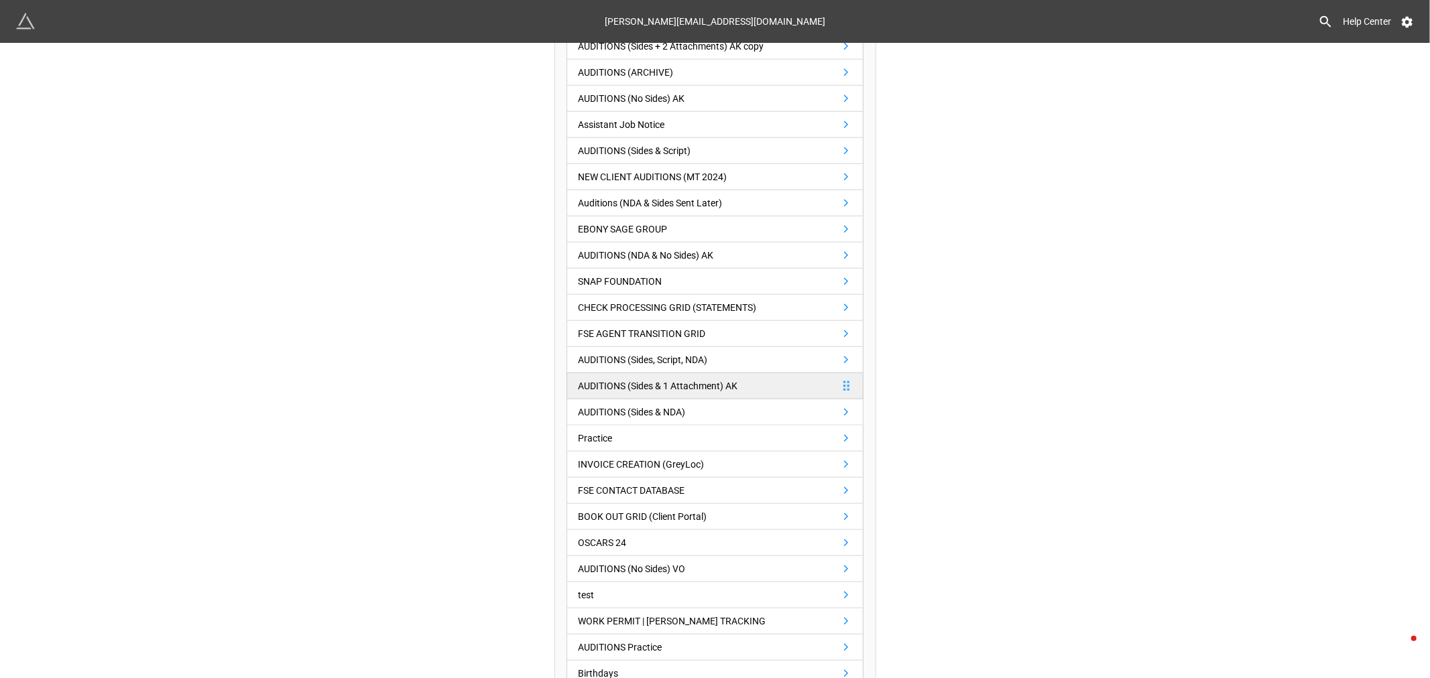
scroll to position [670, 0]
click at [1021, 264] on div "Having trouble with API Keys for Airtable? Follow this video Create an extensio…" at bounding box center [715, 88] width 1430 height 1430
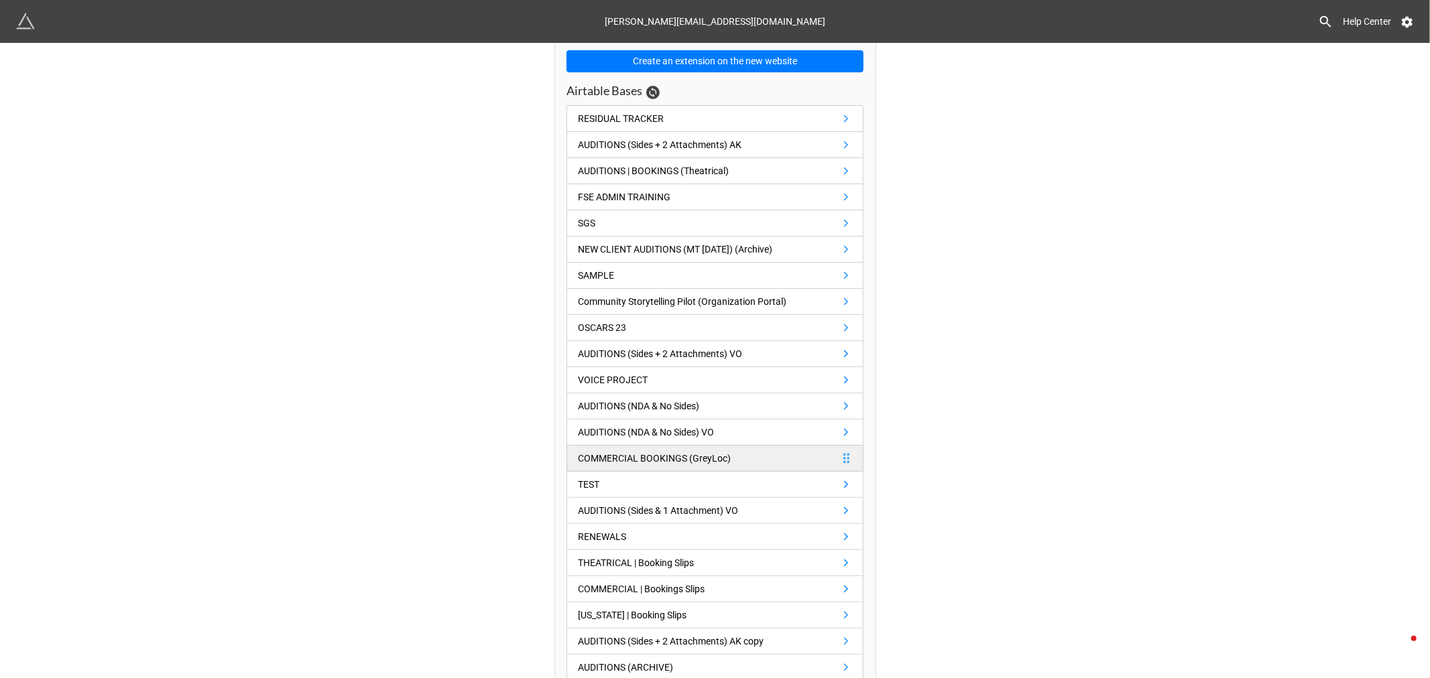
scroll to position [0, 0]
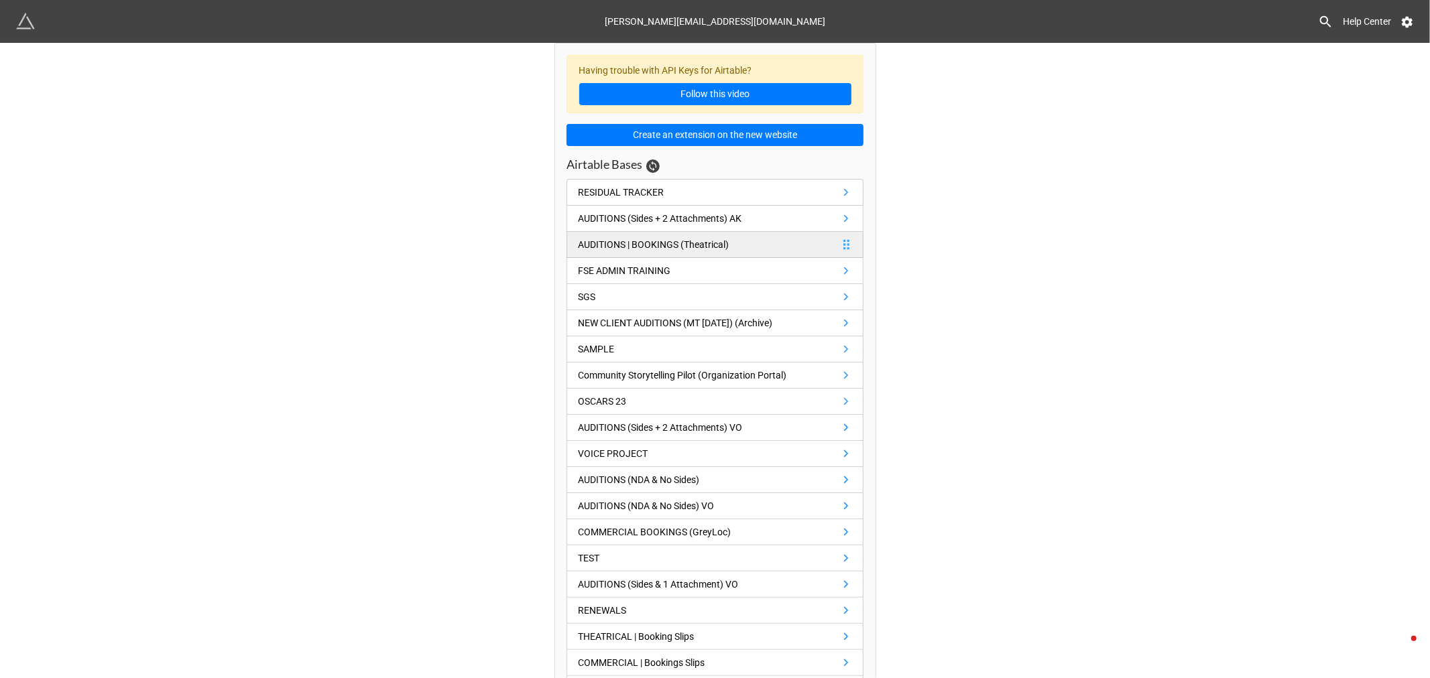
click at [684, 241] on div "AUDITIONS | BOOKINGS (Theatrical)" at bounding box center [653, 244] width 151 height 15
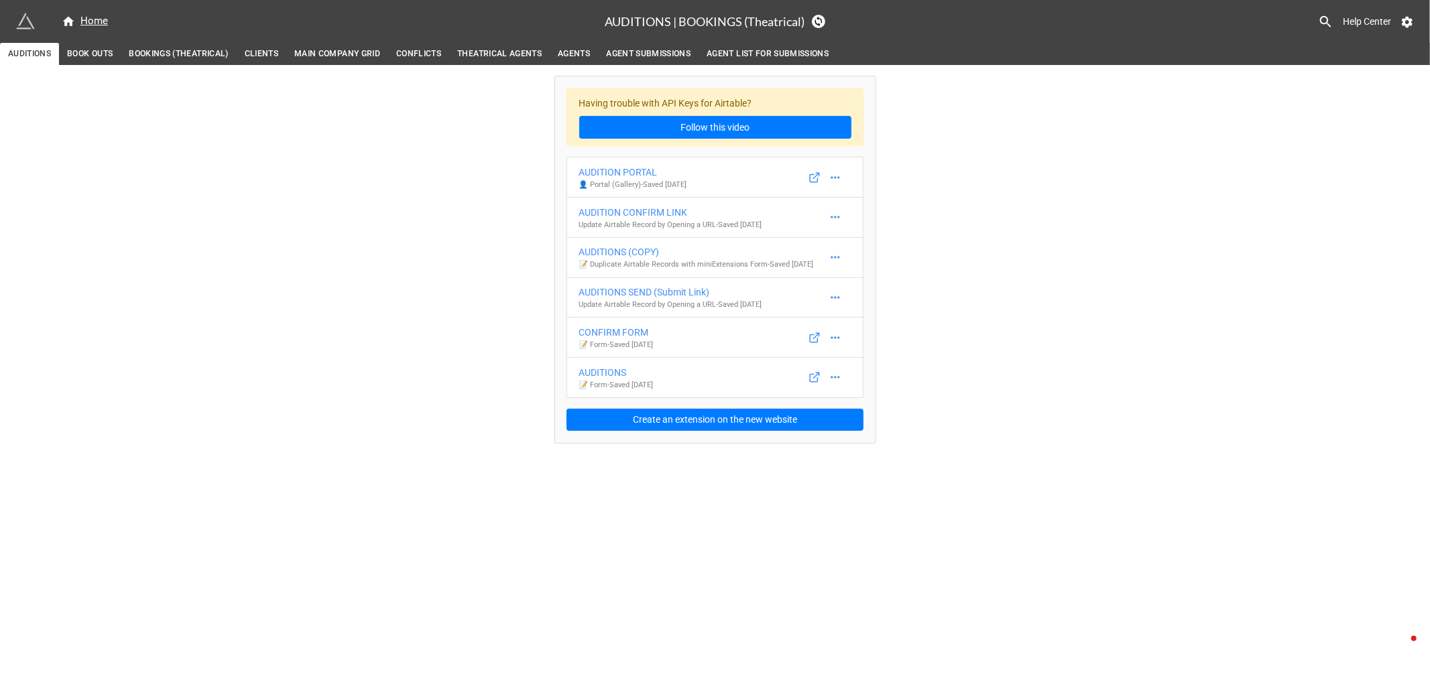
click at [164, 55] on span "BOOKINGS (THEATRICAL)" at bounding box center [178, 54] width 99 height 14
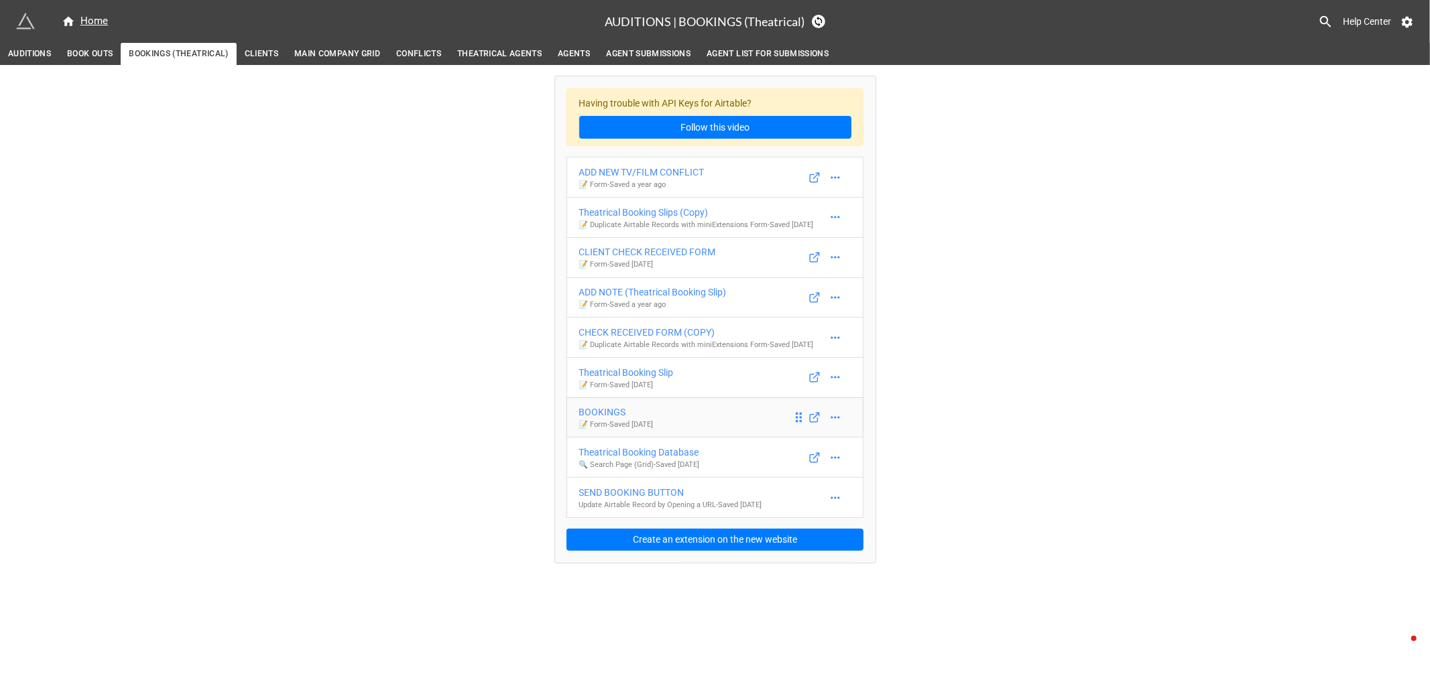
click at [653, 420] on div "BOOKINGS" at bounding box center [616, 412] width 74 height 15
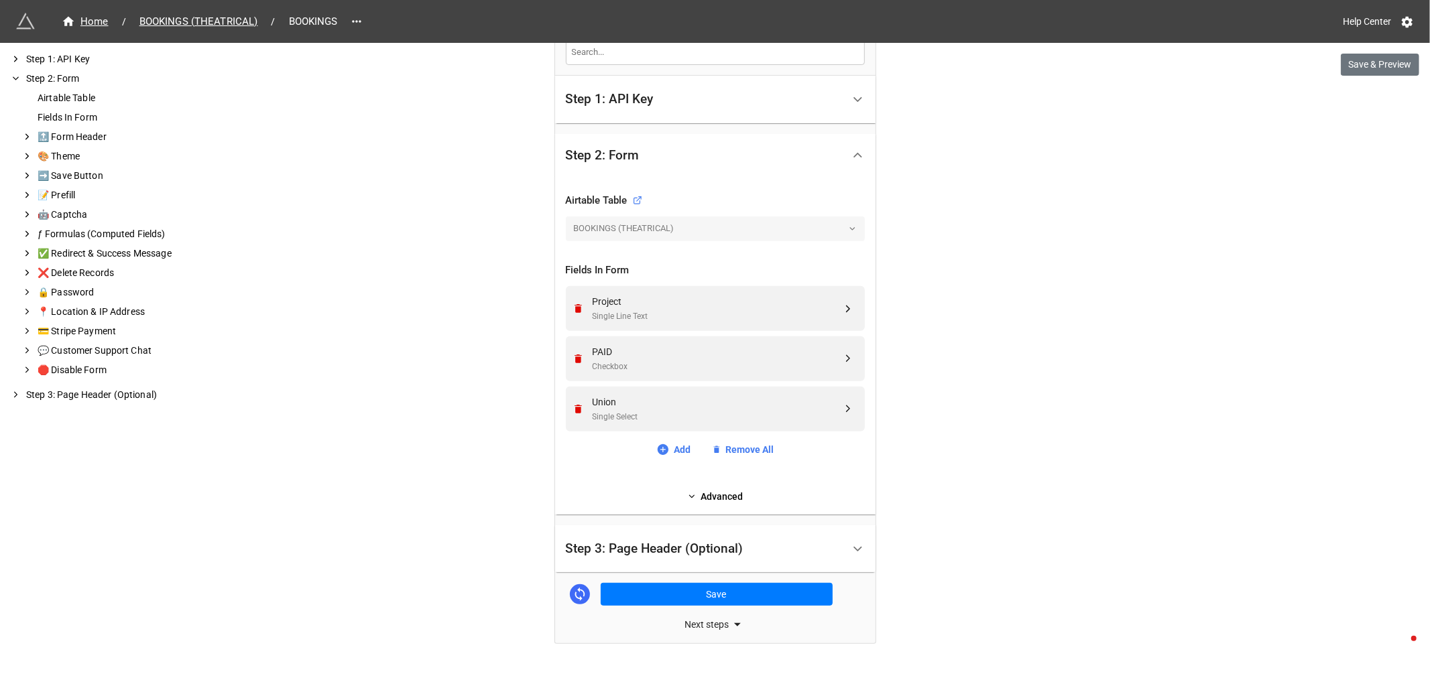
scroll to position [347, 0]
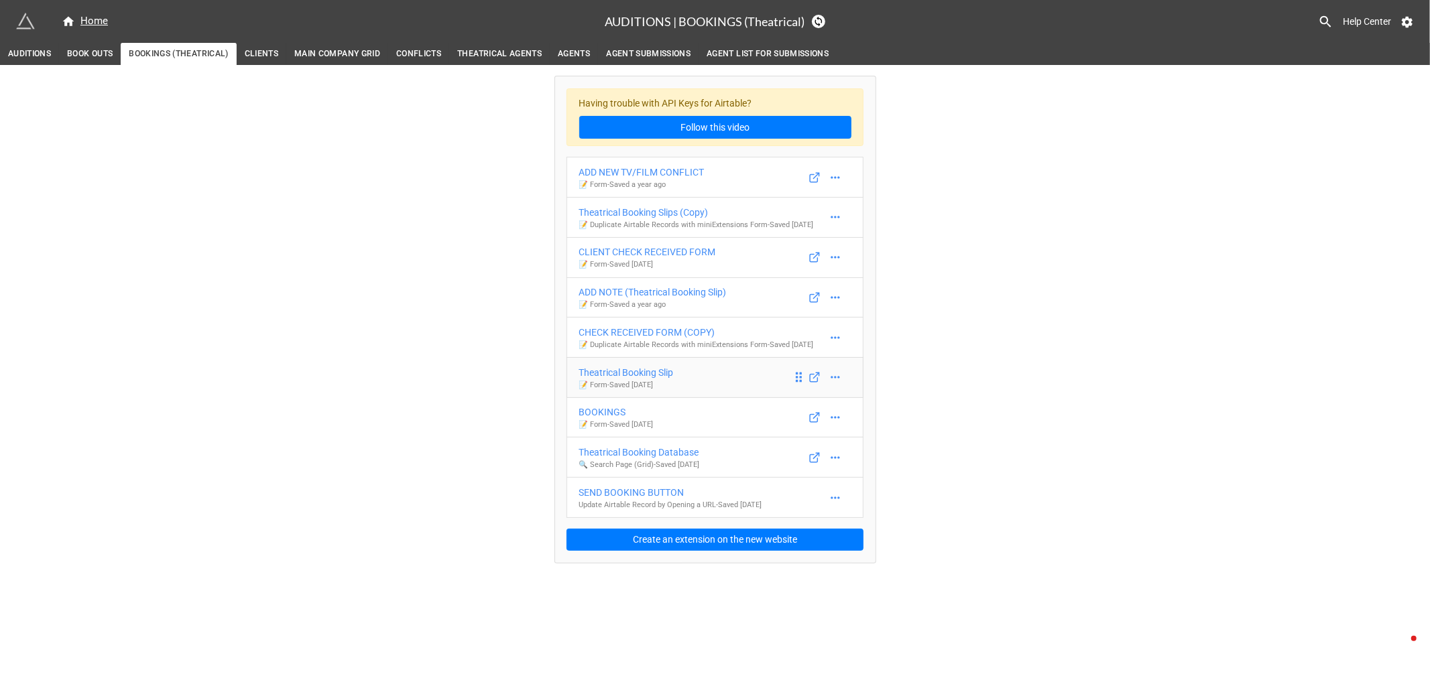
click at [648, 380] on div "Theatrical Booking Slip" at bounding box center [626, 372] width 95 height 15
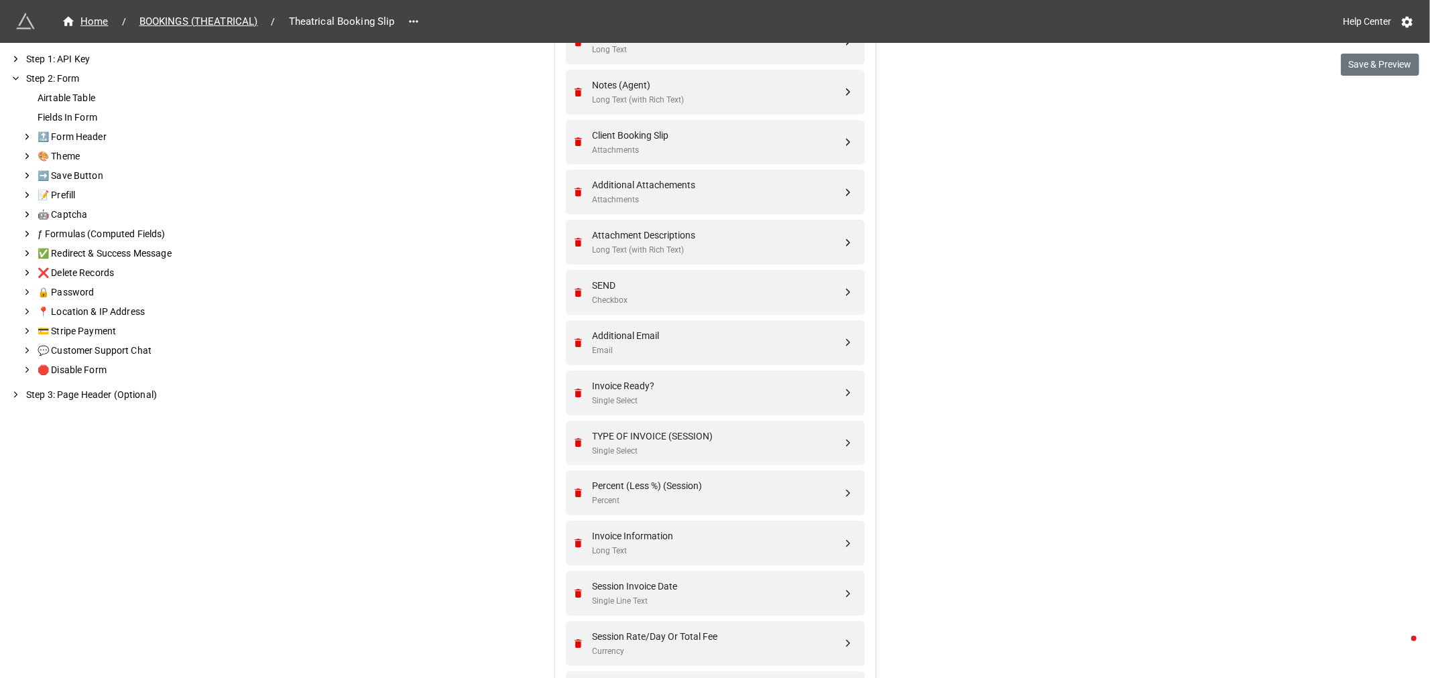
scroll to position [3591, 0]
